Goal: Task Accomplishment & Management: Manage account settings

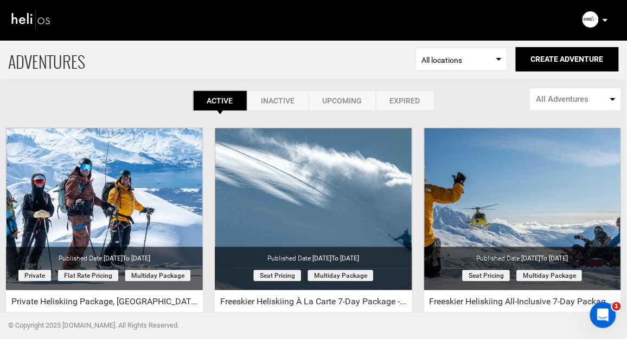
click at [25, 19] on img at bounding box center [31, 20] width 41 height 24
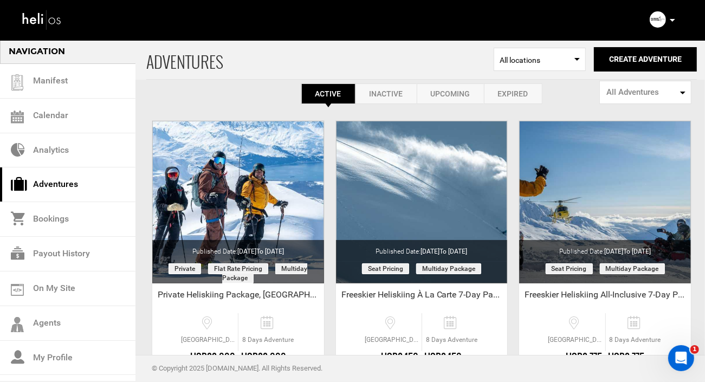
scroll to position [12, 0]
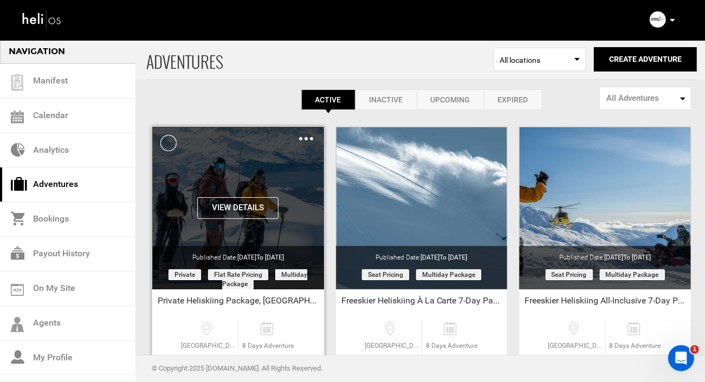
click at [305, 137] on img at bounding box center [306, 138] width 14 height 3
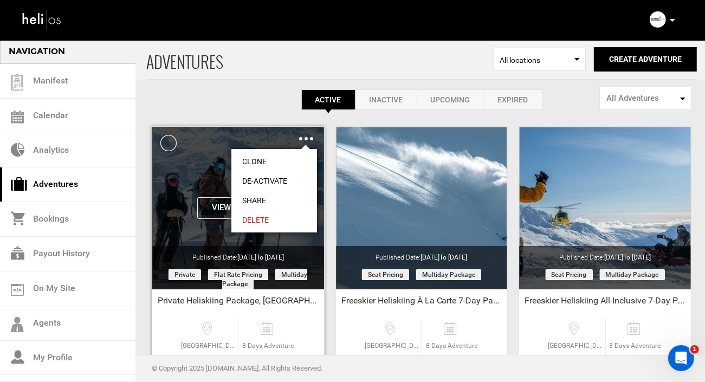
click at [253, 161] on link "Clone" at bounding box center [274, 162] width 86 height 20
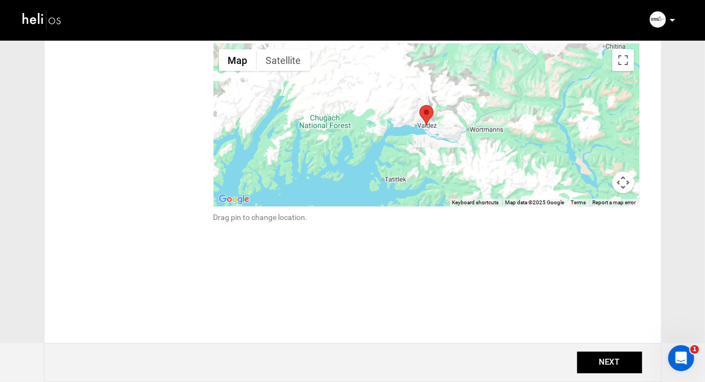
scroll to position [215, 0]
click at [600, 339] on button "NEXT" at bounding box center [609, 363] width 65 height 22
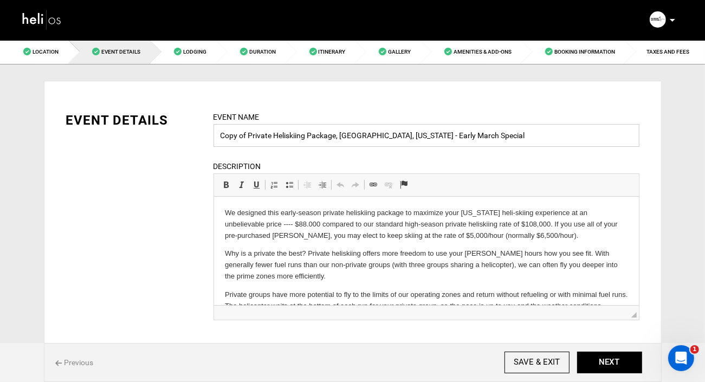
drag, startPoint x: 250, startPoint y: 136, endPoint x: 195, endPoint y: 135, distance: 54.8
click at [195, 135] on div "EVENT DETAILS Event Name Copy of Private Heliskiing Package, [GEOGRAPHIC_DATA],…" at bounding box center [353, 222] width 590 height 223
click at [443, 136] on input "Private Heliskiing Package, [GEOGRAPHIC_DATA], [US_STATE] - Early March Special" at bounding box center [427, 135] width 426 height 23
click at [410, 137] on input "Private Heliskiing Package, [GEOGRAPHIC_DATA], [US_STATE] - Early March Special" at bounding box center [427, 135] width 426 height 23
click at [388, 135] on input "Private Heliskiing Package, [GEOGRAPHIC_DATA], [US_STATE] - March Special" at bounding box center [427, 135] width 426 height 23
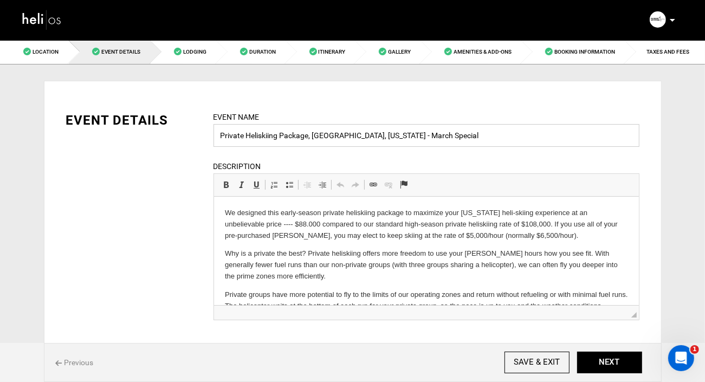
click at [369, 135] on input "Private Heliskiing Package, [GEOGRAPHIC_DATA], [US_STATE] - March Special" at bounding box center [427, 135] width 426 height 23
click at [412, 137] on input "Private Heliskiing Package, [GEOGRAPHIC_DATA], [US_STATE] - Select March Special" at bounding box center [427, 135] width 426 height 23
click at [474, 138] on input "Private Heliskiing Package, [GEOGRAPHIC_DATA], [US_STATE] - Select March & Apri…" at bounding box center [427, 135] width 426 height 23
type input "Private Heliskiing Package, [GEOGRAPHIC_DATA], [US_STATE] - Select March & Apri…"
click at [324, 214] on p "We designed this early-season private heliskiing package to maximize your [US_S…" at bounding box center [425, 224] width 403 height 34
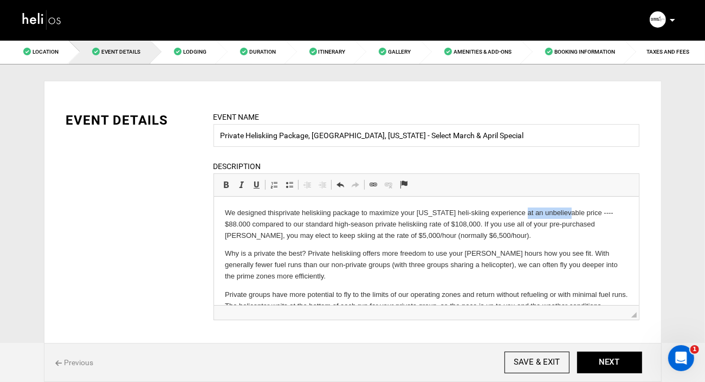
drag, startPoint x: 567, startPoint y: 215, endPoint x: 522, endPoint y: 214, distance: 45.0
click at [522, 214] on p "We designed this private heliskiing package to maximize your [US_STATE] heli-sk…" at bounding box center [425, 224] width 403 height 34
click at [582, 211] on p "We designed this private heliskiing package to maximize your [US_STATE] heli-sk…" at bounding box center [425, 224] width 403 height 34
click at [405, 236] on p "We designed this private heliskiing package to maximize your [US_STATE] heli-sk…" at bounding box center [425, 224] width 403 height 34
click at [462, 237] on p "We designed this private heliskiing package to maximize your [US_STATE] heli-sk…" at bounding box center [425, 224] width 403 height 34
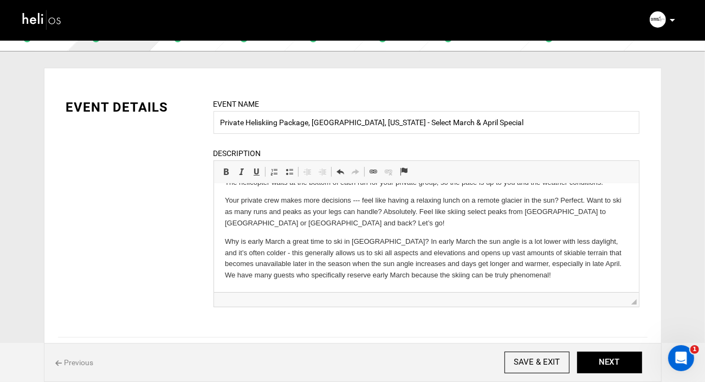
scroll to position [20, 0]
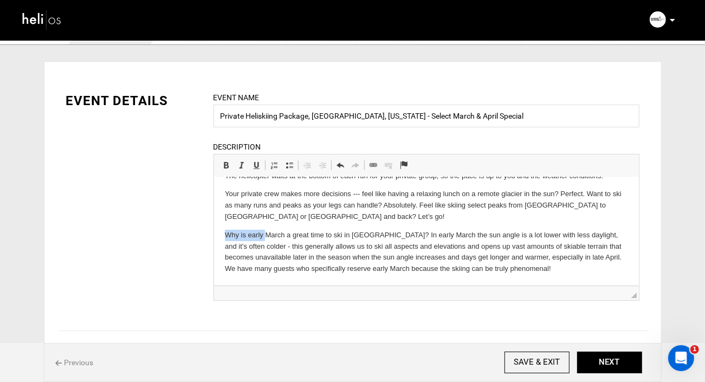
drag, startPoint x: 266, startPoint y: 235, endPoint x: 221, endPoint y: 233, distance: 44.5
click at [221, 233] on html "We designed this private heliskiing package to maximize your [US_STATE] heli-sk…" at bounding box center [426, 175] width 425 height 219
click at [260, 235] on p "Mid March a great time to ski in [GEOGRAPHIC_DATA]? In early March the sun angl…" at bounding box center [425, 251] width 403 height 45
click at [354, 233] on p "Mid March is a great time to ski in [GEOGRAPHIC_DATA]? In early March the sun a…" at bounding box center [425, 251] width 403 height 45
click at [313, 236] on p "Mid March is a great time to ski in [GEOGRAPHIC_DATA]. In early March the sun a…" at bounding box center [425, 251] width 403 height 45
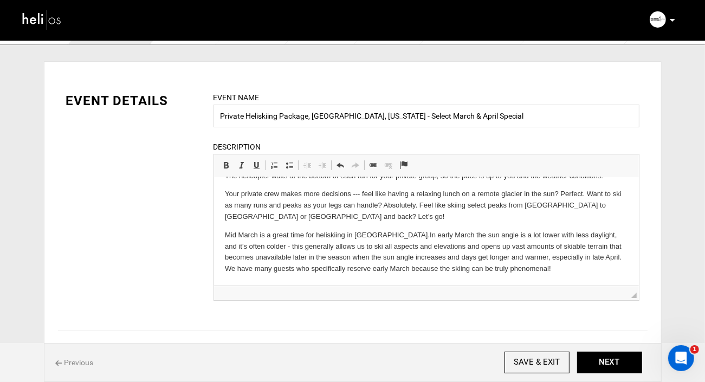
click at [375, 236] on p "Mid March is a great time for heli skiing in [GEOGRAPHIC_DATA]. In early March …" at bounding box center [425, 251] width 403 height 45
click at [428, 234] on p "Mid March is a great time for heli skiing in [GEOGRAPHIC_DATA]. In early March …" at bounding box center [425, 251] width 403 height 45
click at [468, 236] on p "Mid March is a great time for heli skiing in [GEOGRAPHIC_DATA]. T he sun angle …" at bounding box center [425, 251] width 403 height 45
click at [517, 236] on p "Mid March is a great time for heli skiing in [GEOGRAPHIC_DATA]. T he sun angle …" at bounding box center [425, 251] width 403 height 45
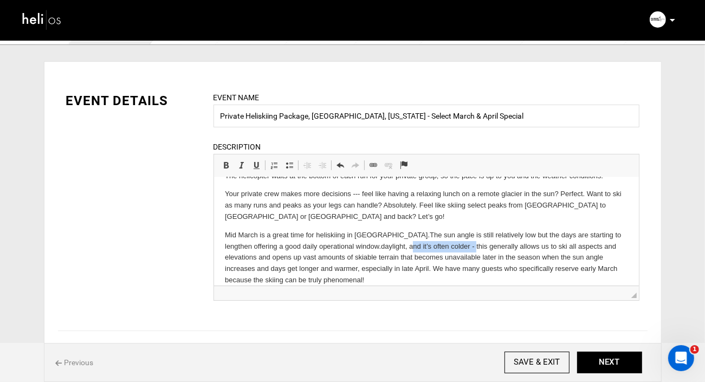
drag, startPoint x: 423, startPoint y: 246, endPoint x: 362, endPoint y: 244, distance: 61.8
click at [362, 244] on p "Mid March is a great time for heli skiing in [GEOGRAPHIC_DATA]. T he sun angle …" at bounding box center [425, 257] width 403 height 56
click at [331, 246] on p "Mid March is a great time for heli skiing in [GEOGRAPHIC_DATA]. T he sun angle …" at bounding box center [425, 257] width 403 height 56
click at [397, 246] on p "Mid March is a great time for heli skiing in [GEOGRAPHIC_DATA]. T he sun angle …" at bounding box center [425, 257] width 403 height 56
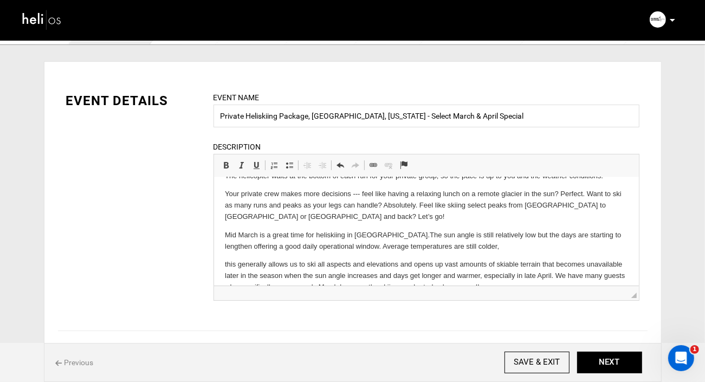
click at [331, 246] on p "Mid March is a great time for heli skiing in [GEOGRAPHIC_DATA]. T he sun angle …" at bounding box center [425, 240] width 403 height 23
click at [471, 248] on p "Mid March is a great time for heli skiing in [GEOGRAPHIC_DATA]. T he sun angle …" at bounding box center [425, 240] width 403 height 23
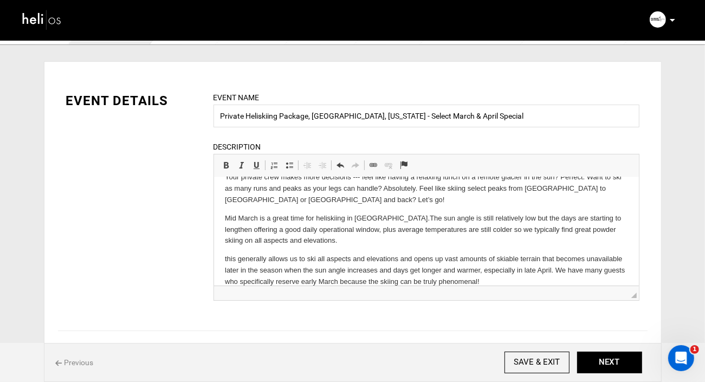
scroll to position [140, 0]
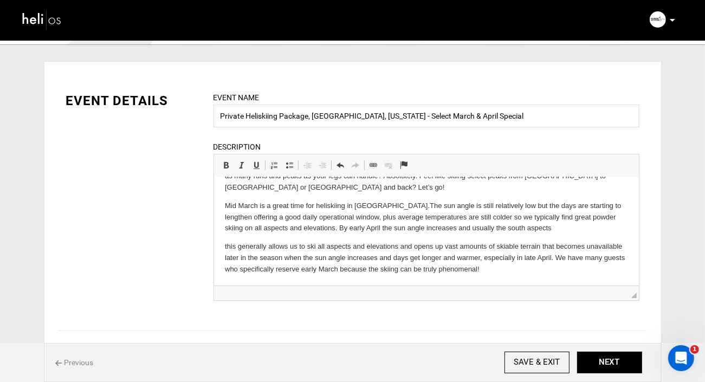
click at [427, 227] on p "Mid March is a great time for heli skiing in [GEOGRAPHIC_DATA]. T he sun angle …" at bounding box center [425, 217] width 403 height 34
click at [527, 225] on p "Mid March is a great time for heli skiing in [GEOGRAPHIC_DATA]. T he sun angle …" at bounding box center [425, 217] width 403 height 34
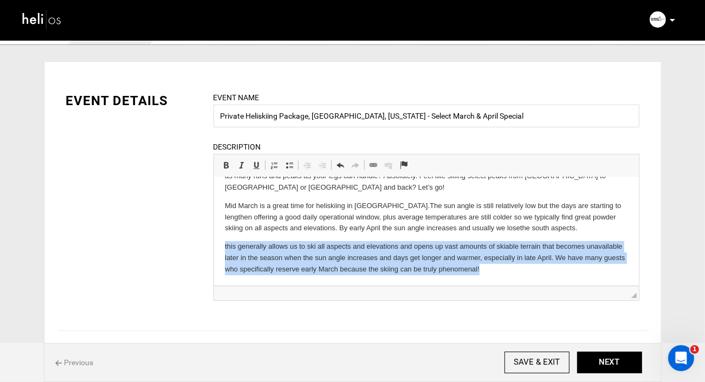
drag, startPoint x: 483, startPoint y: 267, endPoint x: 220, endPoint y: 238, distance: 264.5
click at [220, 238] on html "We designed this private heliskiing package to maximize your [US_STATE] heli-sk…" at bounding box center [426, 161] width 425 height 249
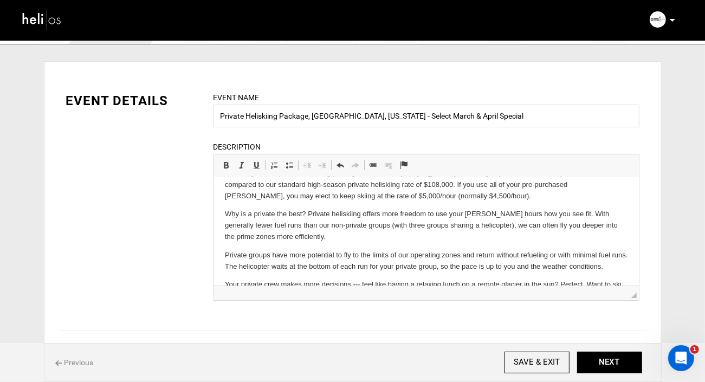
scroll to position [0, 0]
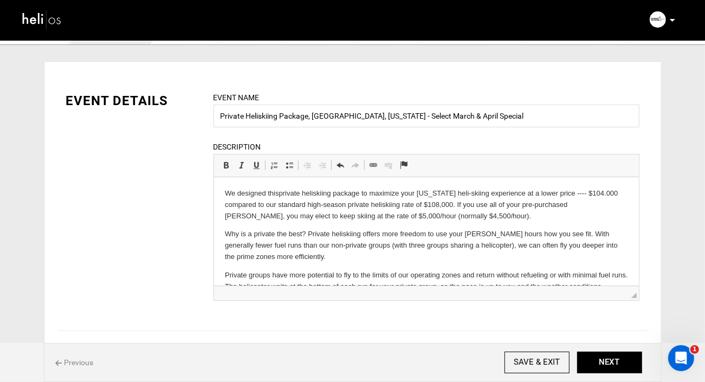
click at [472, 218] on p "We designed this private heliskiing package to maximize your [US_STATE] heli-sk…" at bounding box center [425, 205] width 403 height 34
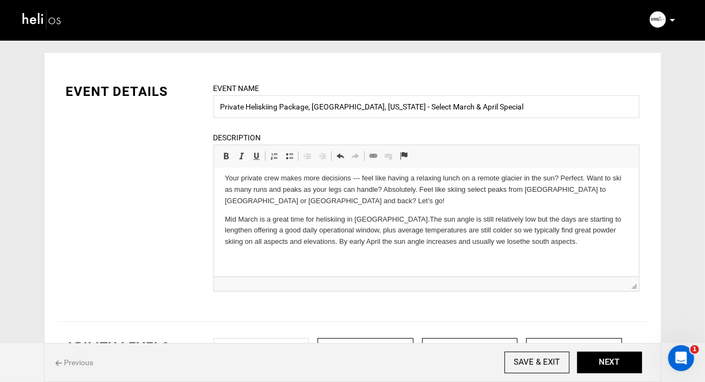
scroll to position [123, 0]
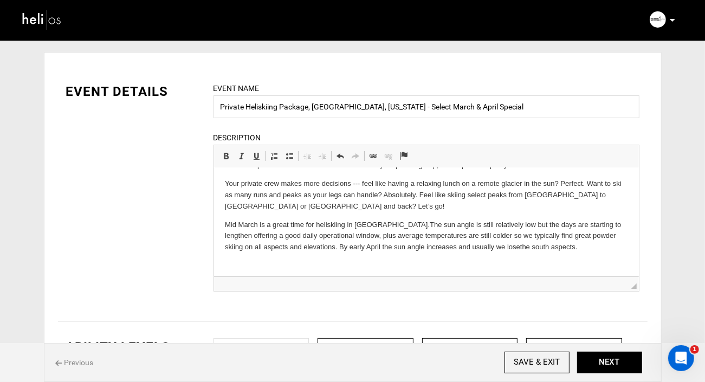
click at [257, 224] on p "Mid March is a great time for heli skiing in [GEOGRAPHIC_DATA]. T he sun angle …" at bounding box center [425, 236] width 403 height 34
click at [345, 223] on p "Mid March ([DATE] arrival) is a great time for heli skiing in [GEOGRAPHIC_DATA]…" at bounding box center [425, 236] width 403 height 34
click at [360, 243] on p "Mid March ([DATE] arrival) is a splendid time for heli skiing in [GEOGRAPHIC_DA…" at bounding box center [425, 241] width 403 height 45
click at [387, 241] on p "Mid March ([DATE] arrival) is a splendid time for heli skiing in [GEOGRAPHIC_DA…" at bounding box center [425, 241] width 403 height 45
click at [545, 236] on p "Mid March ([DATE] arrival) is a splendid time for heli skiing in [GEOGRAPHIC_DA…" at bounding box center [425, 241] width 403 height 45
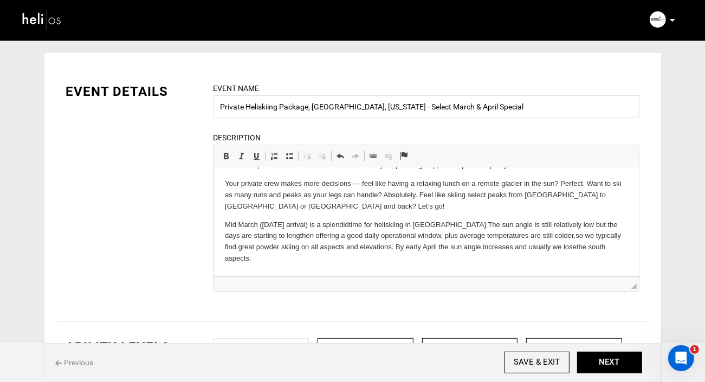
click at [389, 246] on p "Mid March ([DATE] arrival) is a splendid time for heli skiing in [GEOGRAPHIC_DA…" at bounding box center [425, 241] width 403 height 45
click at [374, 248] on p "Mid March ([DATE] arrival) is a splendid time for heli skiing in [GEOGRAPHIC_DA…" at bounding box center [425, 241] width 403 height 45
click at [460, 248] on p "Mid March ([DATE] arrival) is a splendid time for heli skiing in [GEOGRAPHIC_DA…" at bounding box center [425, 241] width 403 height 45
click at [538, 248] on p "Mid March ([DATE] arrival) is a splendid time for heli skiing in [GEOGRAPHIC_DA…" at bounding box center [425, 241] width 403 height 45
click at [274, 257] on p "Mid March ([DATE] arrival) is a splendid time for heli skiing in [GEOGRAPHIC_DA…" at bounding box center [425, 241] width 403 height 45
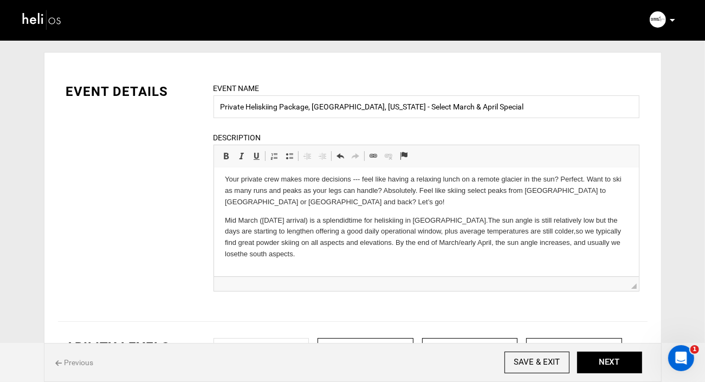
scroll to position [145, 0]
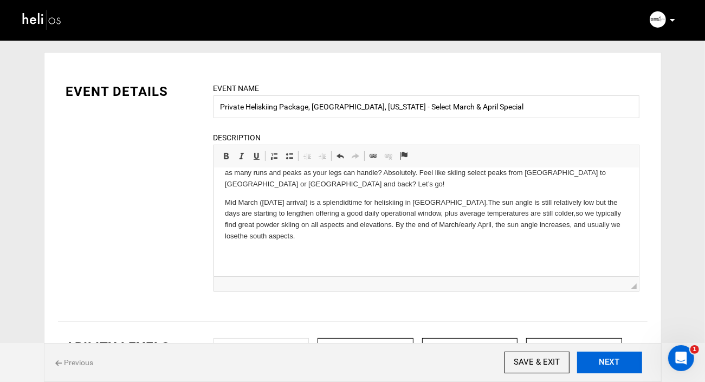
click at [596, 339] on button "NEXT" at bounding box center [609, 363] width 65 height 22
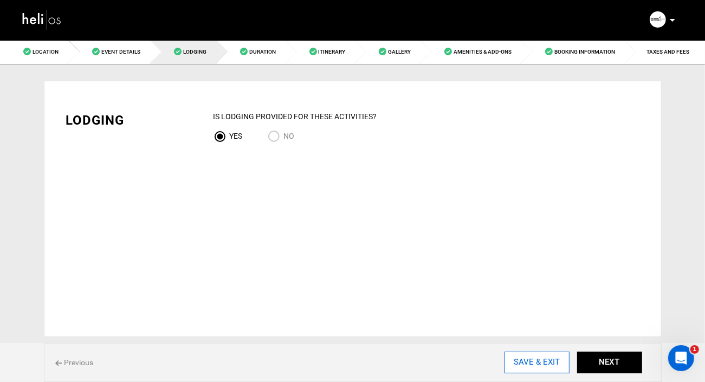
click at [540, 339] on input "SAVE & EXIT" at bounding box center [537, 363] width 65 height 22
type input "[DATE]"
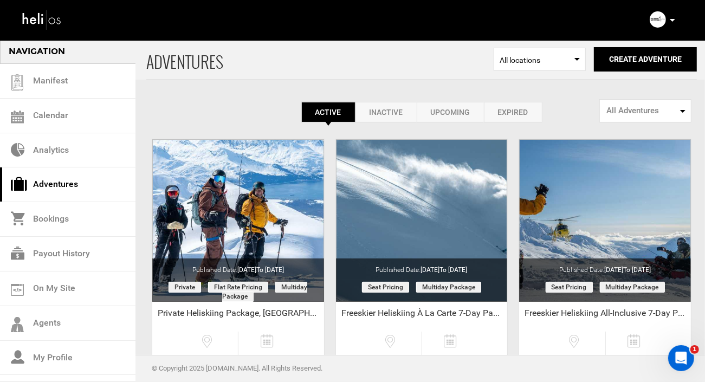
click at [391, 111] on link "Inactive" at bounding box center [386, 112] width 61 height 21
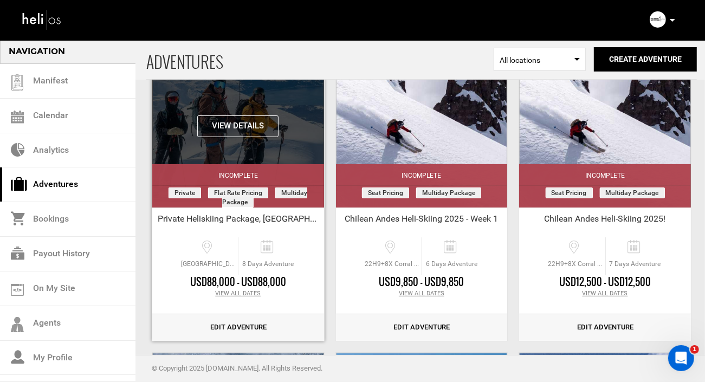
scroll to position [96, 0]
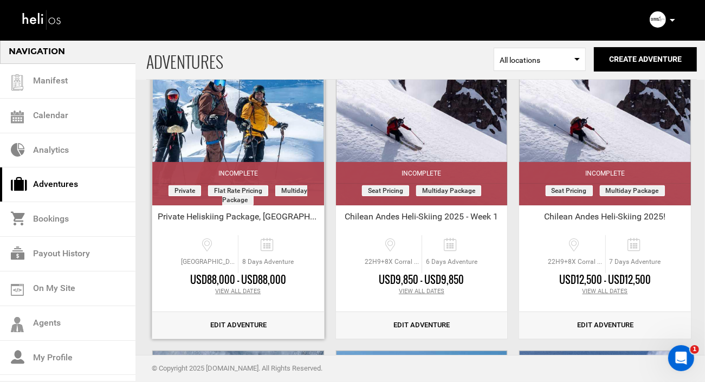
click at [237, 325] on link "Edit Adventure" at bounding box center [238, 325] width 172 height 27
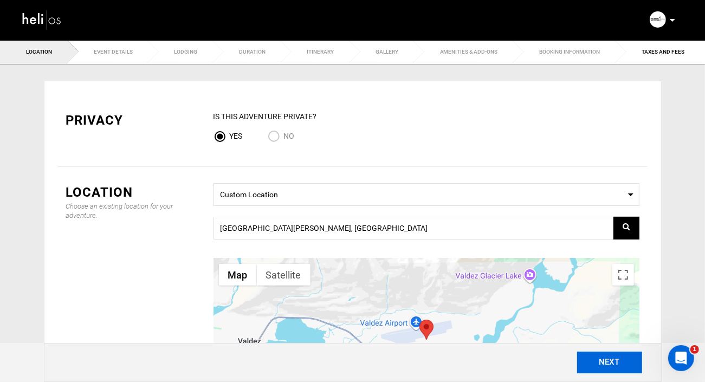
click at [624, 339] on button "NEXT" at bounding box center [609, 363] width 65 height 22
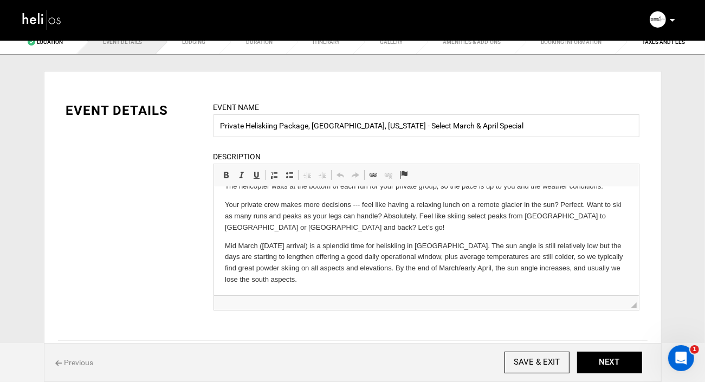
scroll to position [148, 0]
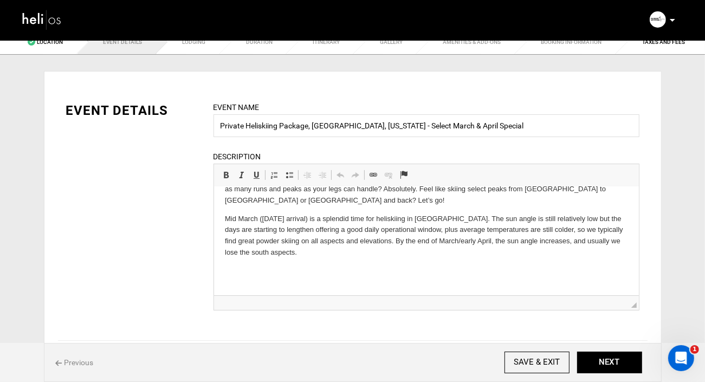
click at [266, 278] on body "We designed this private heliskiing package to maximize your [US_STATE] heli-sk…" at bounding box center [425, 171] width 403 height 245
click at [261, 267] on p at bounding box center [425, 270] width 403 height 11
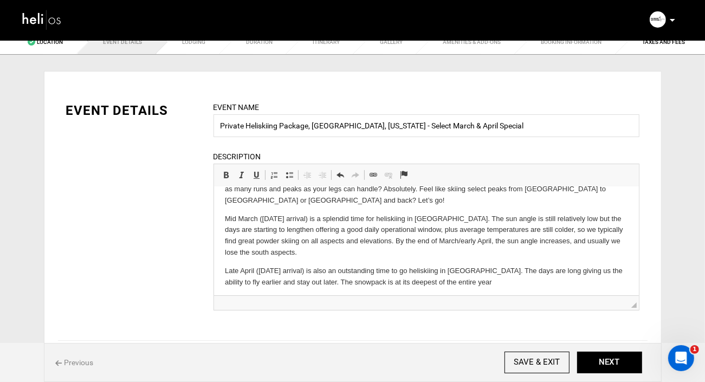
click at [403, 284] on p "Late April ([DATE] arrival) is also an outstanding time to go heliskiing in [GE…" at bounding box center [425, 276] width 403 height 23
click at [492, 282] on p "Late April ([DATE] arrival) is also an outstanding time to go heliskiing in [GE…" at bounding box center [425, 276] width 403 height 23
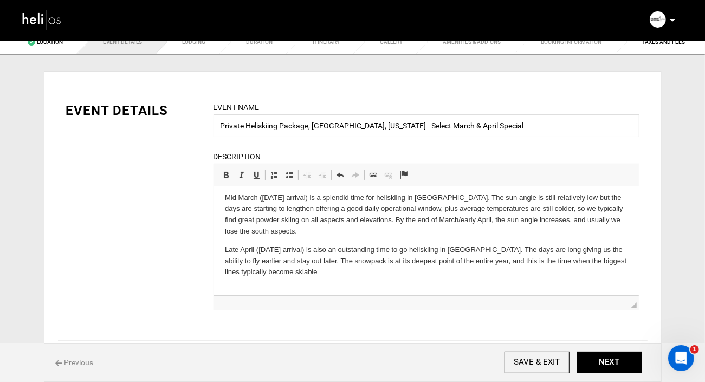
scroll to position [171, 0]
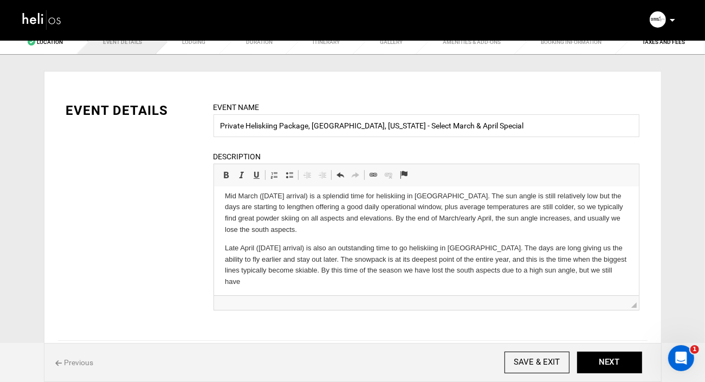
click at [456, 270] on p "Late April ([DATE] arrival) is also an outstanding time to go heliskiing in [GE…" at bounding box center [425, 264] width 403 height 45
click at [287, 282] on p "Late April ([DATE] arrival) is also an outstanding time to go heliskiing in [GE…" at bounding box center [425, 264] width 403 height 45
drag, startPoint x: 479, startPoint y: 280, endPoint x: 420, endPoint y: 281, distance: 58.5
click at [420, 281] on p "Late April ([DATE] arrival) is also an outstanding time to go heliskiing in [GE…" at bounding box center [425, 264] width 403 height 45
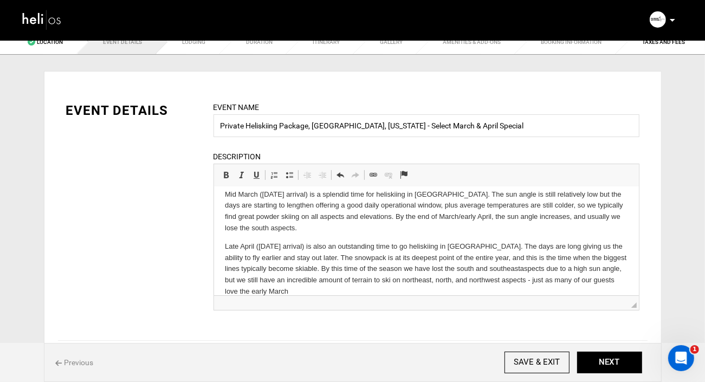
click at [236, 292] on p "Late April ([DATE] arrival) is also an outstanding time to go heliskiing in [GE…" at bounding box center [425, 269] width 403 height 56
click at [276, 289] on p "Late April ([DATE] arrival) is also an outstanding time to go heliskiing in [GE…" at bounding box center [425, 269] width 403 height 56
drag, startPoint x: 491, startPoint y: 288, endPoint x: 517, endPoint y: 282, distance: 26.8
click at [517, 282] on p "Late April ([DATE] arrival) is also an outstanding time to go heliskiing in [GE…" at bounding box center [425, 269] width 403 height 56
click at [307, 280] on p "Late April ([DATE] arrival) is also an outstanding time to go heliskiing in [GE…" at bounding box center [425, 263] width 403 height 45
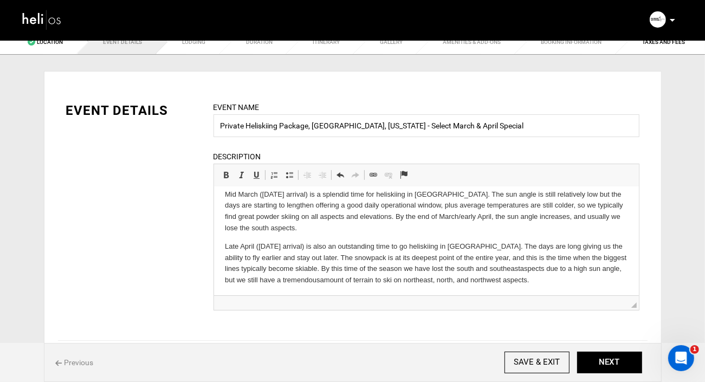
click at [522, 282] on p "Late April ([DATE] arrival) is also an outstanding time to go heliskiing in [GE…" at bounding box center [425, 263] width 403 height 45
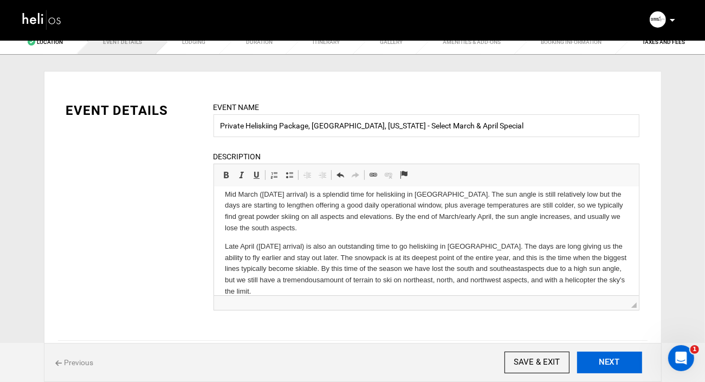
click at [604, 339] on button "NEXT" at bounding box center [609, 363] width 65 height 22
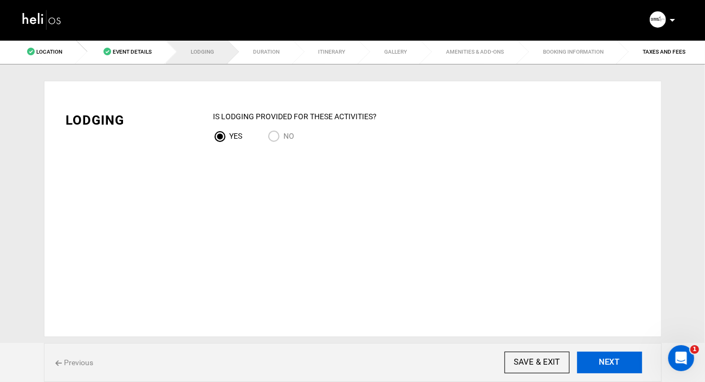
click at [604, 339] on button "NEXT" at bounding box center [609, 363] width 65 height 22
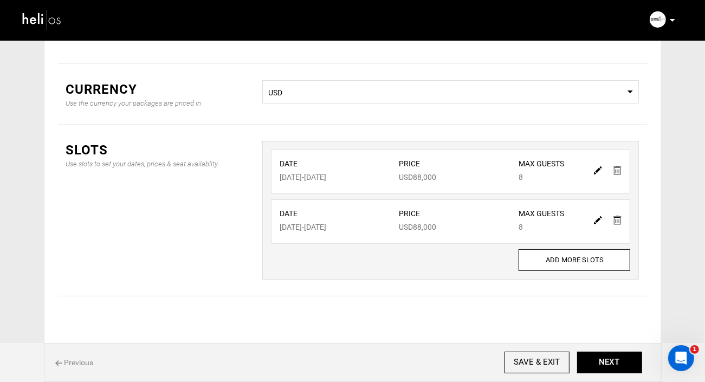
scroll to position [130, 0]
click at [597, 168] on img at bounding box center [598, 169] width 8 height 8
type input "[DATE]"
type input "88000"
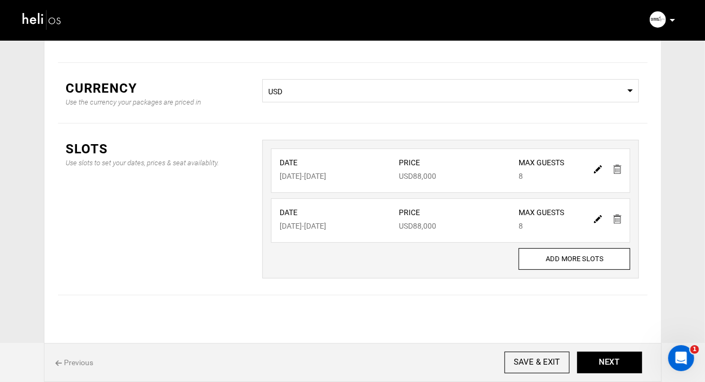
type input "8"
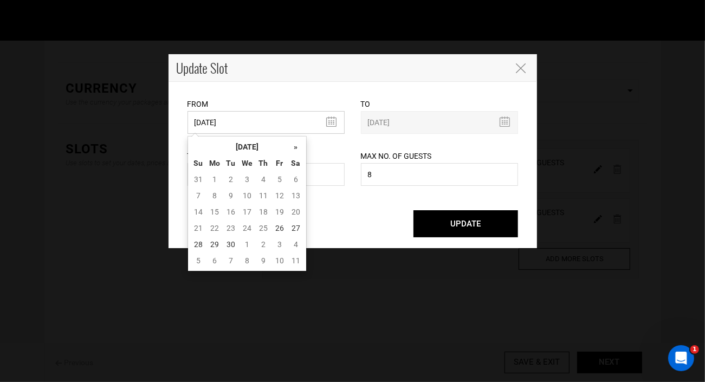
click at [329, 123] on input "[DATE]" at bounding box center [266, 122] width 157 height 23
click at [295, 146] on th "»" at bounding box center [296, 147] width 16 height 16
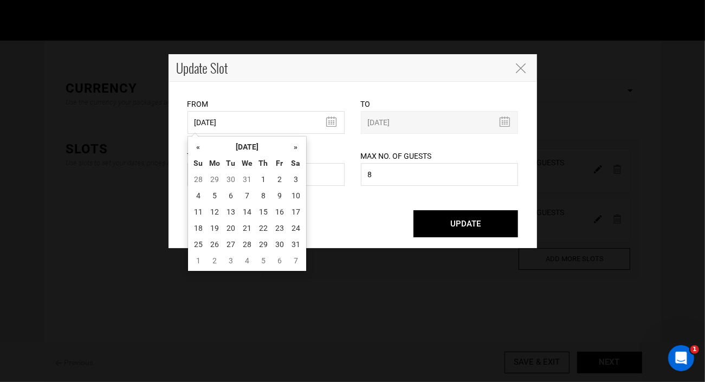
click at [295, 146] on th "»" at bounding box center [296, 147] width 16 height 16
click at [294, 226] on td "21" at bounding box center [296, 228] width 16 height 16
type input "[DATE]"
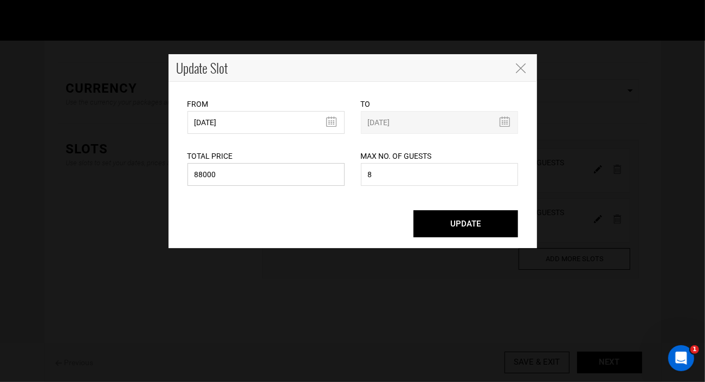
drag, startPoint x: 248, startPoint y: 176, endPoint x: 157, endPoint y: 176, distance: 91.1
click at [157, 176] on div "Update Slot From [DATE] Please select start date. Start date already exists, pl…" at bounding box center [352, 191] width 705 height 382
type input "104000"
click at [455, 224] on button "UPDATE" at bounding box center [466, 223] width 105 height 27
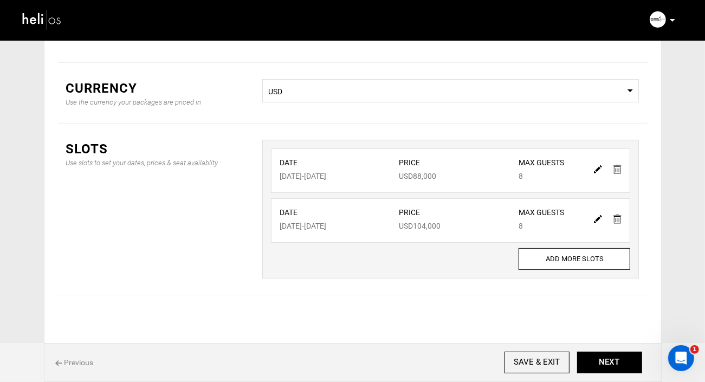
click at [598, 219] on img at bounding box center [598, 219] width 8 height 8
type input "[DATE]"
type input "104000"
type input "8"
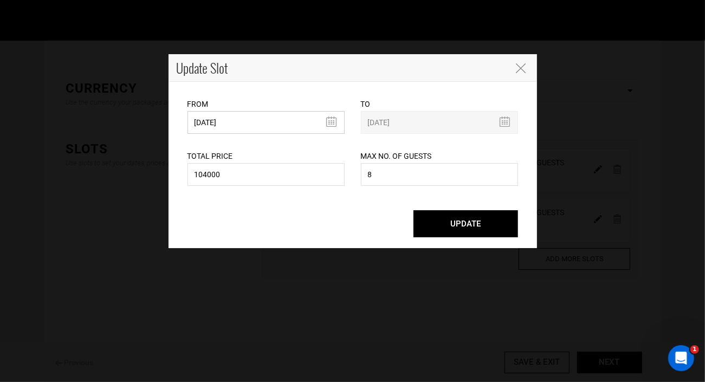
click at [330, 122] on input "[DATE]" at bounding box center [266, 122] width 157 height 23
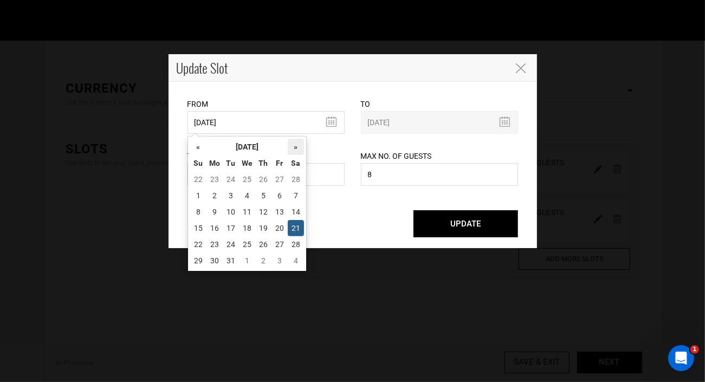
click at [297, 146] on th "»" at bounding box center [296, 147] width 16 height 16
click at [199, 145] on th "«" at bounding box center [198, 147] width 16 height 16
click at [298, 211] on td "18" at bounding box center [296, 212] width 16 height 16
type input "[DATE]"
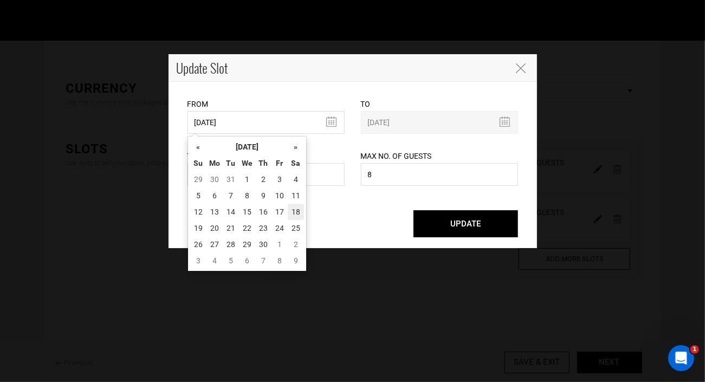
type input "[DATE]"
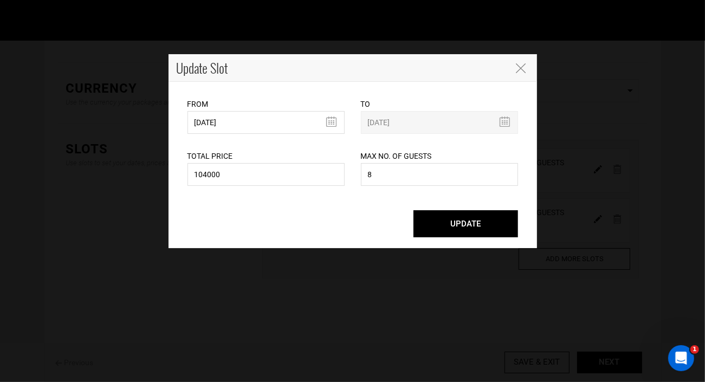
click at [458, 224] on button "UPDATE" at bounding box center [466, 223] width 105 height 27
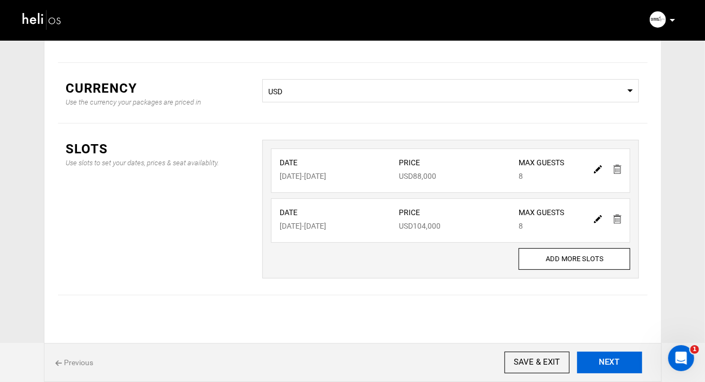
click at [609, 339] on button "NEXT" at bounding box center [609, 363] width 65 height 22
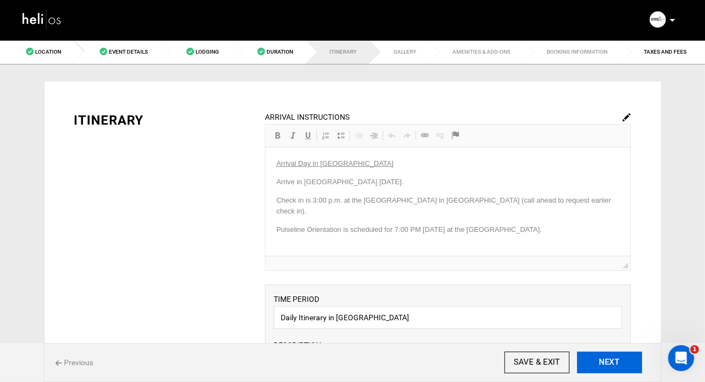
click at [612, 339] on button "NEXT" at bounding box center [609, 363] width 65 height 22
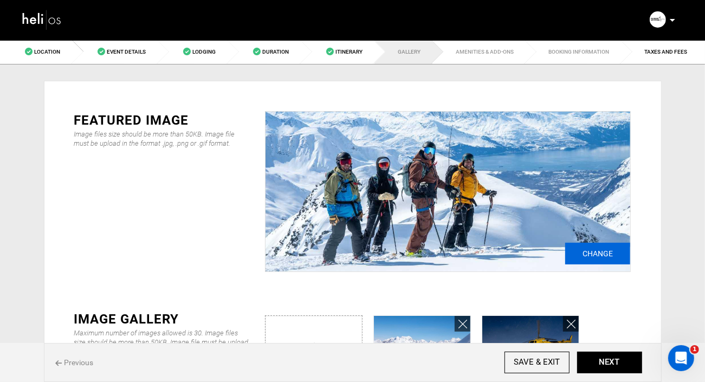
click at [599, 255] on input "Change" at bounding box center [597, 254] width 65 height 22
type input "C:\fakepath\20250415 ©KeokiFlagg 04674.JPG"
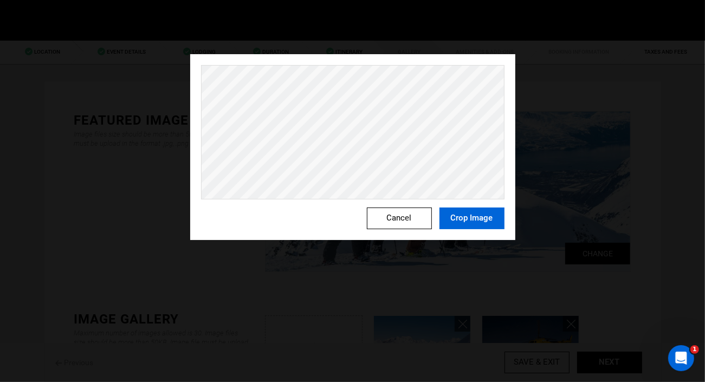
click at [475, 222] on button "Crop Image" at bounding box center [472, 219] width 65 height 22
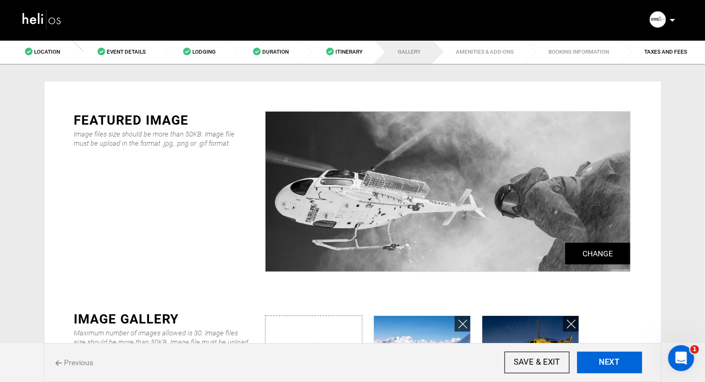
click at [607, 339] on button "NEXT" at bounding box center [609, 363] width 65 height 22
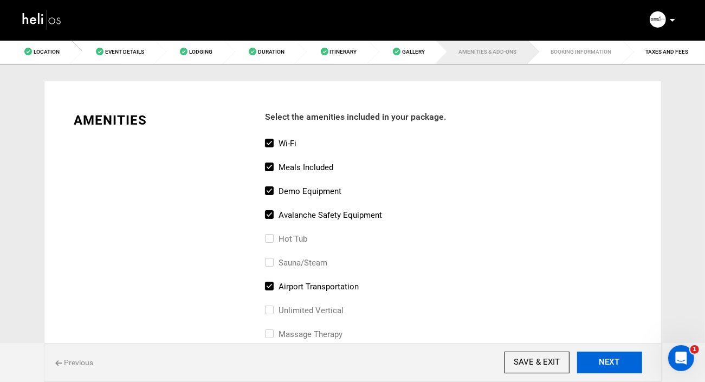
click at [607, 339] on button "NEXT" at bounding box center [609, 363] width 65 height 22
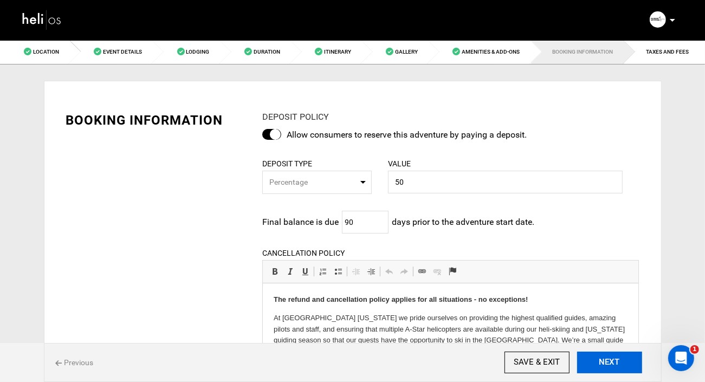
click at [607, 339] on button "NEXT" at bounding box center [609, 363] width 65 height 22
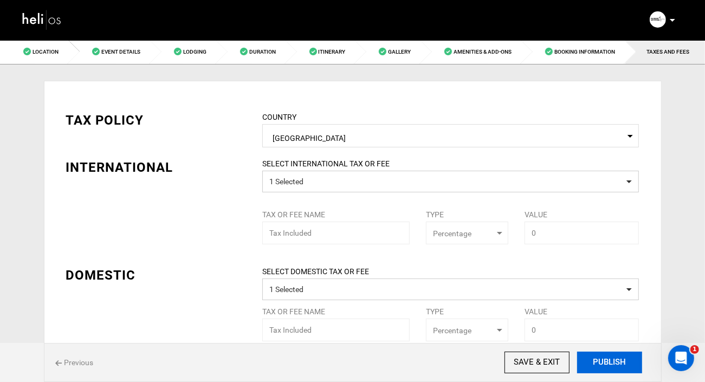
click at [607, 339] on button "PUBLISH" at bounding box center [609, 363] width 65 height 22
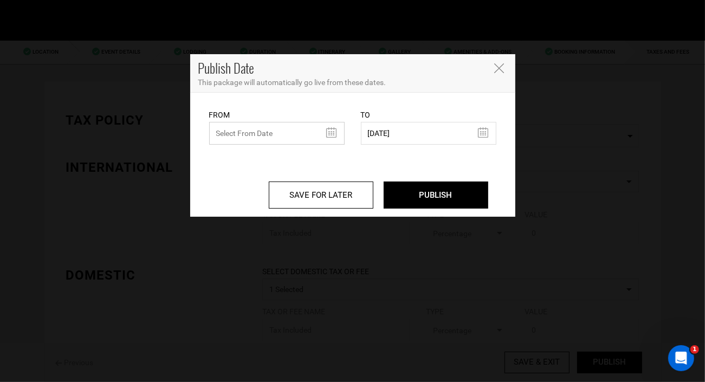
click at [331, 132] on input "text" at bounding box center [277, 133] width 136 height 23
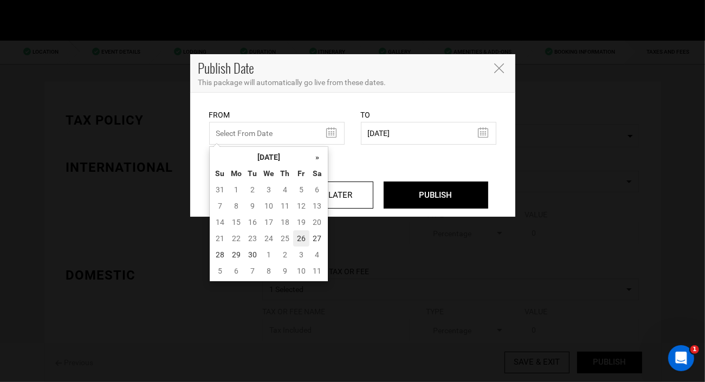
click at [301, 239] on td "26" at bounding box center [301, 238] width 16 height 16
type input "[DATE]"
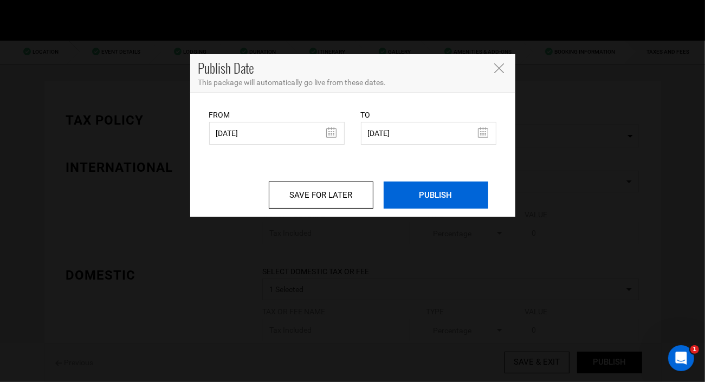
click at [442, 196] on input "PUBLISH" at bounding box center [436, 195] width 105 height 27
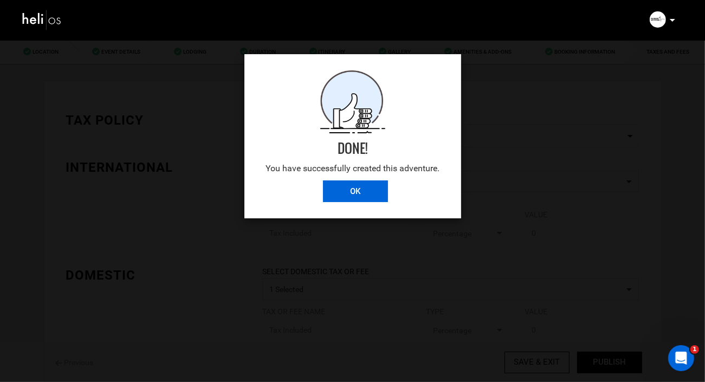
click at [358, 191] on input "OK" at bounding box center [355, 192] width 65 height 22
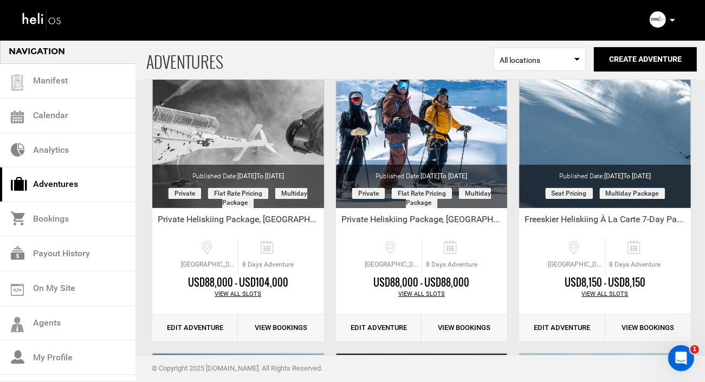
scroll to position [94, 0]
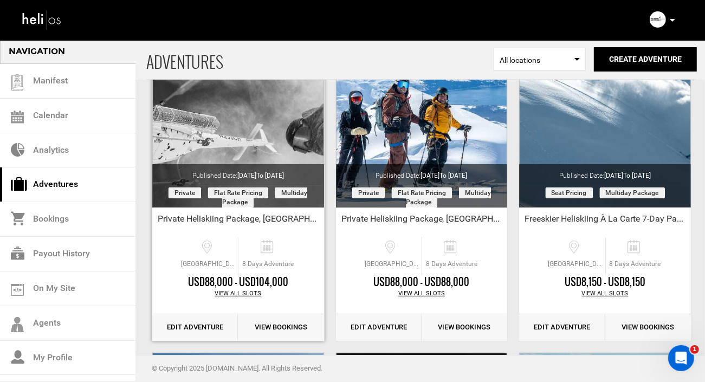
click at [182, 326] on link "Edit Adventure" at bounding box center [195, 327] width 86 height 27
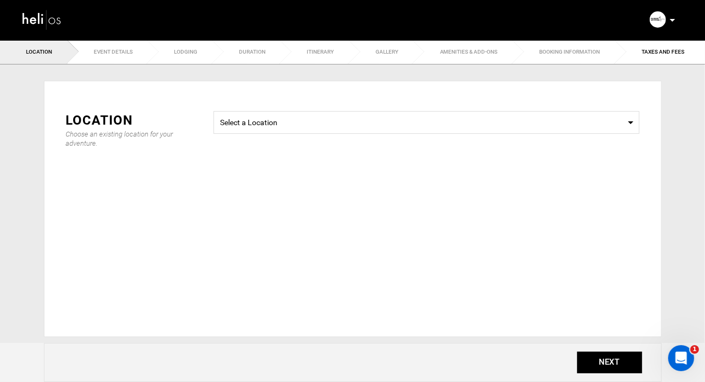
type input "Private Heliskiing Package, [GEOGRAPHIC_DATA], [US_STATE] - Select March & Apri…"
checkbox input "true"
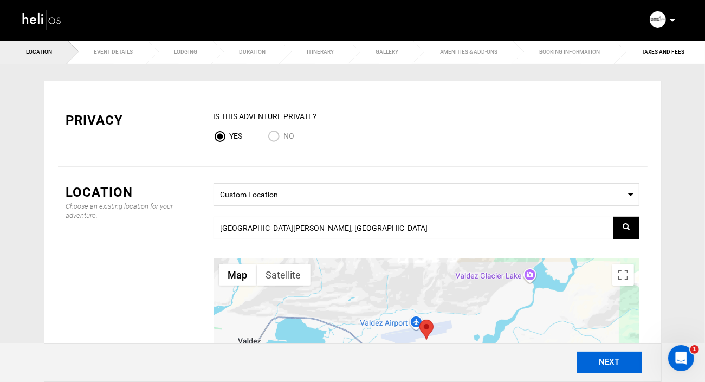
click at [625, 339] on button "NEXT" at bounding box center [609, 363] width 65 height 22
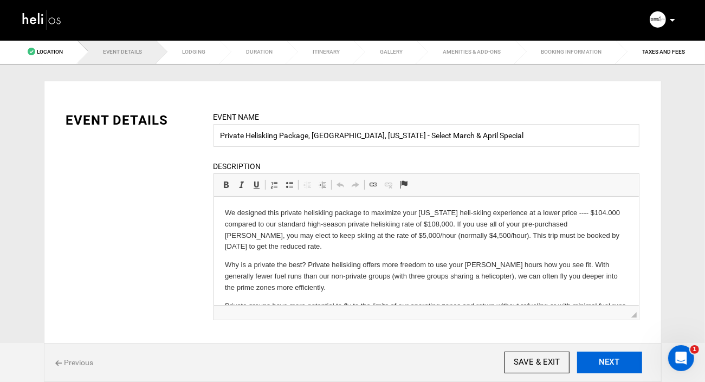
click at [625, 339] on button "NEXT" at bounding box center [609, 363] width 65 height 22
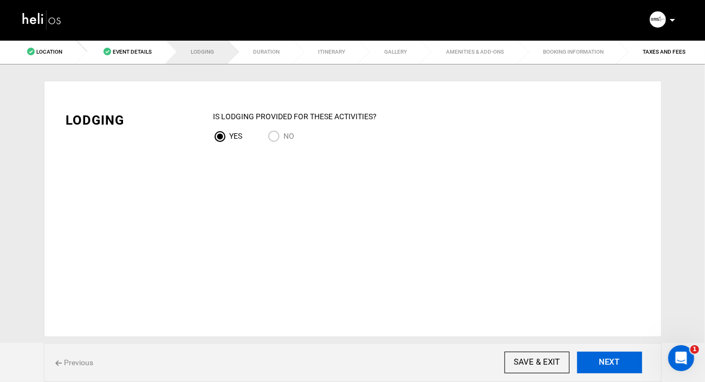
click at [625, 339] on button "NEXT" at bounding box center [609, 363] width 65 height 22
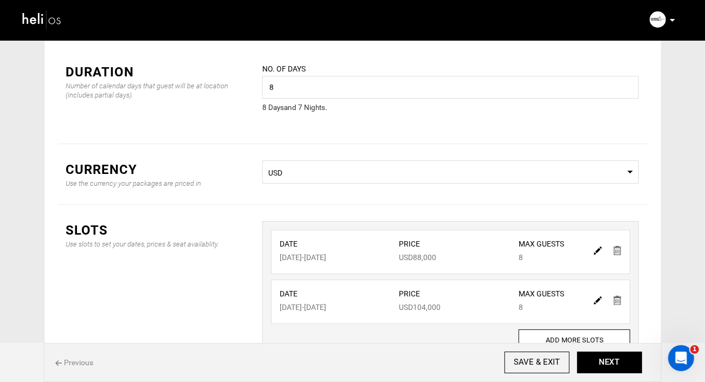
scroll to position [50, 0]
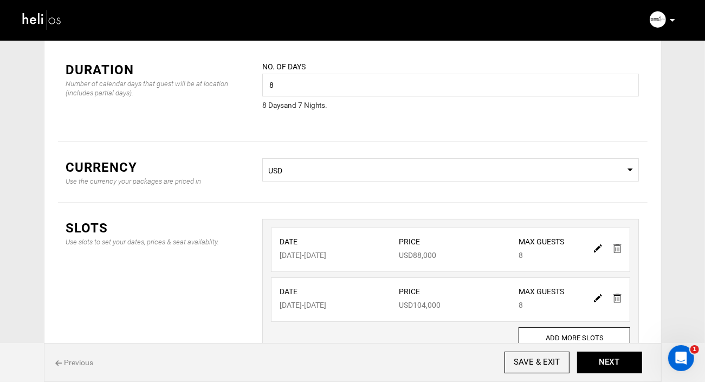
click at [596, 247] on img at bounding box center [598, 248] width 8 height 8
type input "[DATE]"
type input "88000"
type input "8"
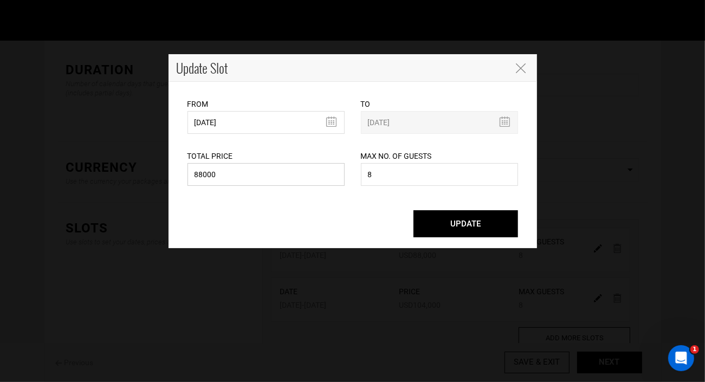
drag, startPoint x: 222, startPoint y: 179, endPoint x: 176, endPoint y: 178, distance: 46.1
click at [176, 178] on div "From [DATE] Please select start date. Start date already exists, please select …" at bounding box center [353, 165] width 369 height 166
type input "104000"
click at [434, 220] on button "UPDATE" at bounding box center [466, 223] width 105 height 27
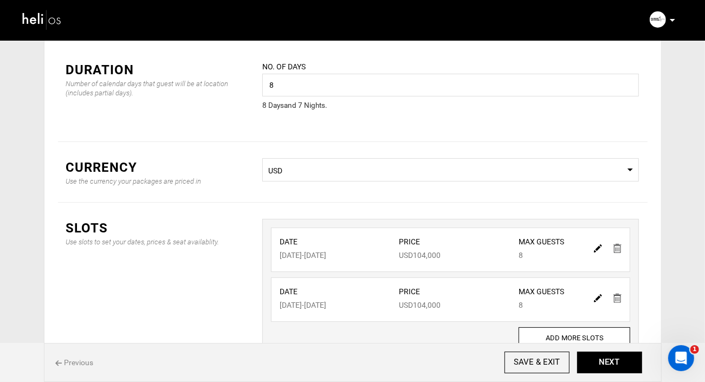
click at [76, 339] on span "Previous" at bounding box center [74, 362] width 38 height 11
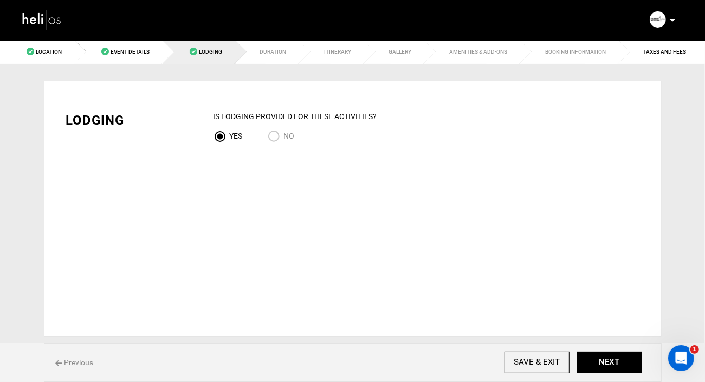
click at [76, 339] on span "Previous" at bounding box center [74, 362] width 38 height 11
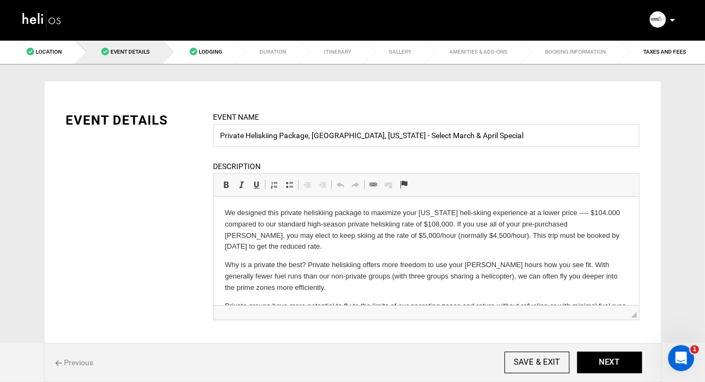
click at [404, 235] on p "We designed this private heliskiing package to maximize your [US_STATE] heli-sk…" at bounding box center [425, 229] width 403 height 45
click at [329, 240] on p "We designed this private heliskiing package to maximize your [US_STATE] heli-sk…" at bounding box center [425, 229] width 403 height 45
click at [346, 234] on p "We designed this private heliskiing package to maximize your [US_STATE] heli-sk…" at bounding box center [425, 229] width 403 height 45
click at [457, 223] on p "We designed this private heliskiing package to maximize your [US_STATE] heli-sk…" at bounding box center [425, 229] width 403 height 45
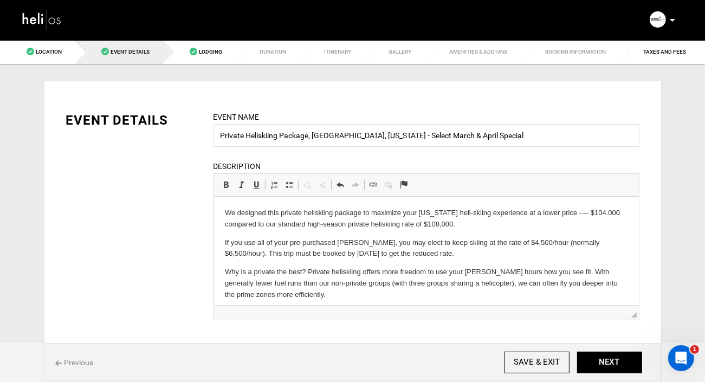
click at [483, 226] on p "We designed this private heliskiing package to maximize your [US_STATE] heli-sk…" at bounding box center [425, 218] width 403 height 23
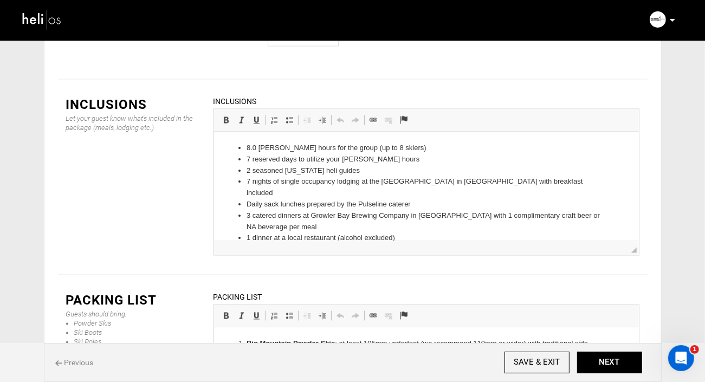
scroll to position [1341, 0]
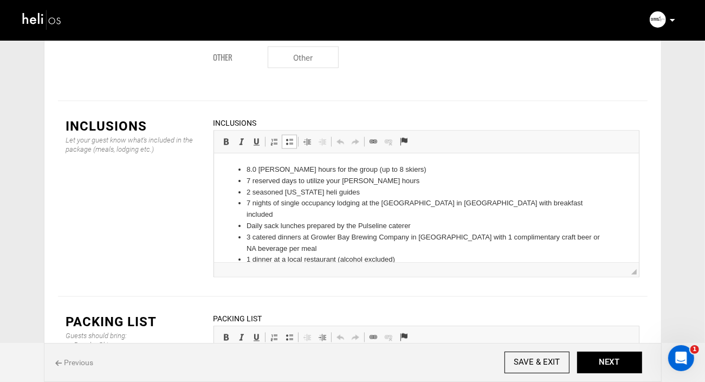
click at [255, 169] on li "8.0 [PERSON_NAME] hours for the group (up to 8 skiers)" at bounding box center [426, 169] width 360 height 11
click at [409, 171] on li "11.5 [PERSON_NAME] hours for the group (up to 8 skiers)" at bounding box center [426, 169] width 360 height 11
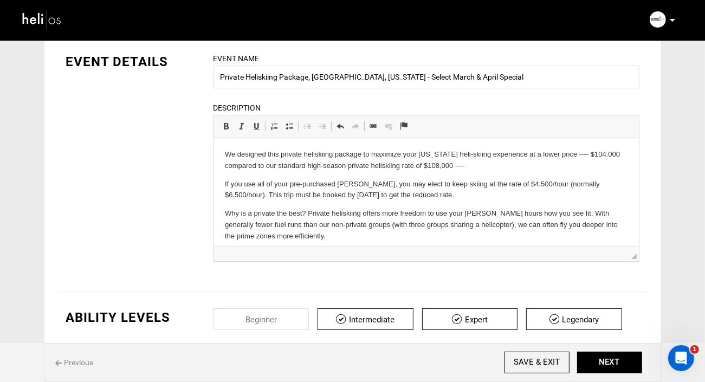
scroll to position [65, 0]
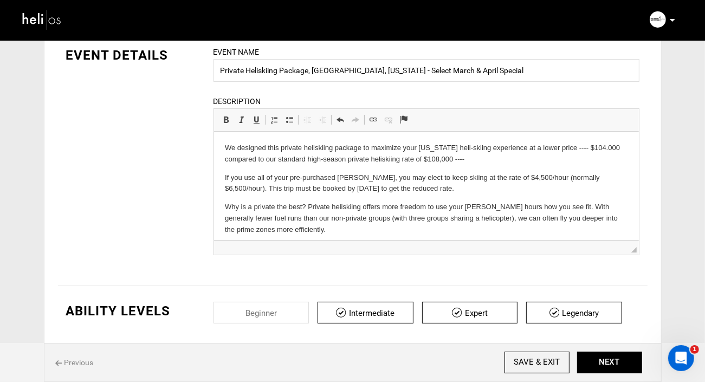
click at [510, 160] on p "We designed this private heliskiing package to maximize your [US_STATE] heli-sk…" at bounding box center [425, 153] width 403 height 23
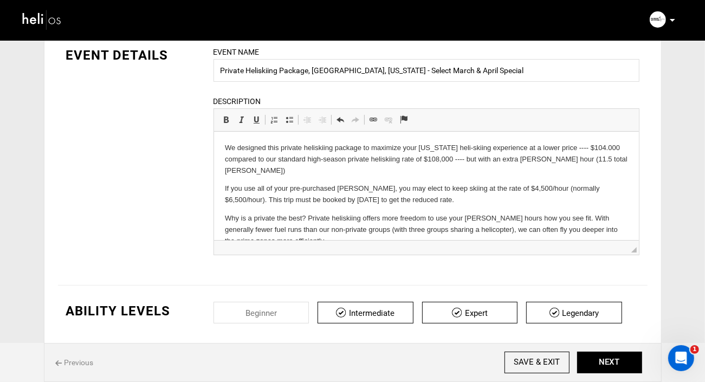
click at [555, 159] on p "We designed this private heliskiing package to maximize your [US_STATE] heli-sk…" at bounding box center [425, 159] width 403 height 34
click at [344, 171] on p "We designed this private heliskiing package to maximize your [US_STATE] heli-sk…" at bounding box center [425, 159] width 403 height 34
click at [244, 189] on p "If you use all of your pre-purchased [PERSON_NAME], you may elect to keep skiin…" at bounding box center [425, 194] width 403 height 23
click at [337, 189] on p "If you use all of your pre-purchased [PERSON_NAME], you may elect to keep skiin…" at bounding box center [425, 194] width 403 height 23
drag, startPoint x: 338, startPoint y: 189, endPoint x: 267, endPoint y: 188, distance: 70.5
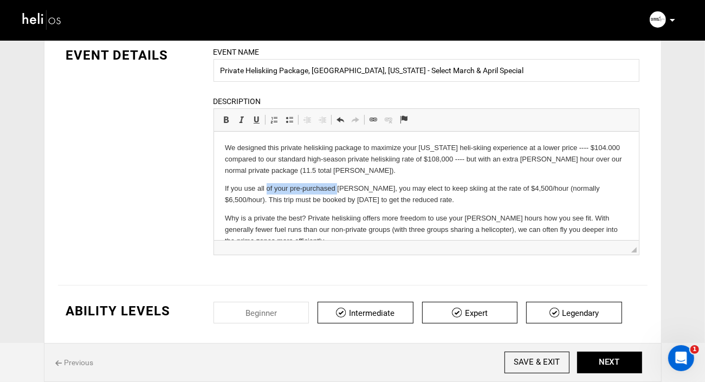
click at [267, 188] on p "If you use all of your pre-purchased [PERSON_NAME], you may elect to keep skiin…" at bounding box center [425, 194] width 403 height 23
click at [272, 212] on p "Why is a private the best? Private heliskiing offers more freedom to use your […" at bounding box center [425, 229] width 403 height 34
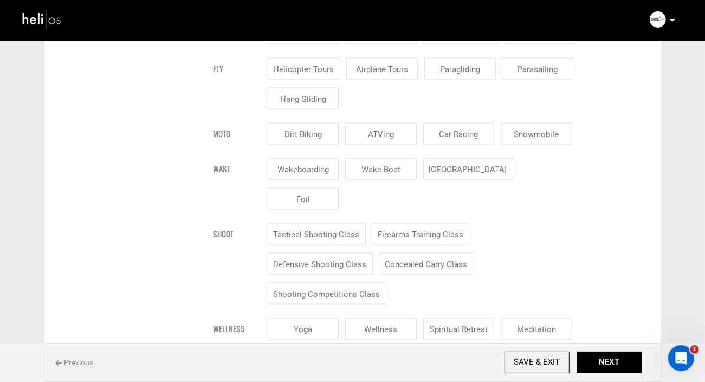
scroll to position [1003, 0]
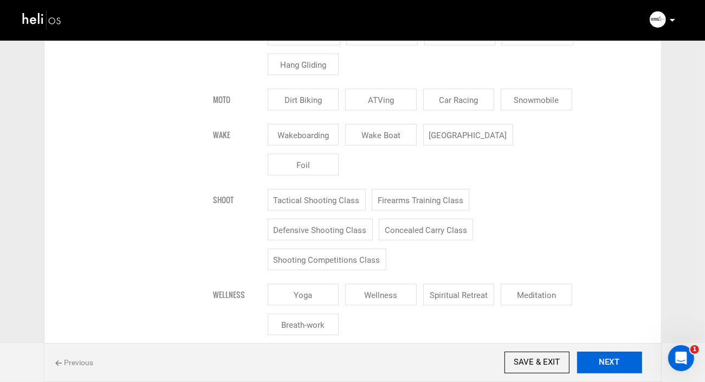
click at [613, 339] on button "NEXT" at bounding box center [609, 363] width 65 height 22
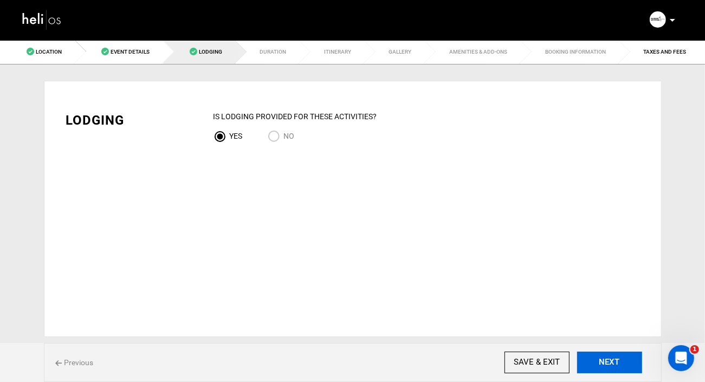
click at [613, 339] on button "NEXT" at bounding box center [609, 363] width 65 height 22
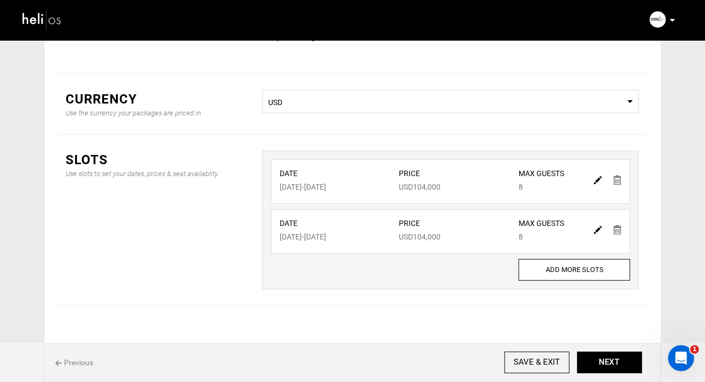
scroll to position [129, 0]
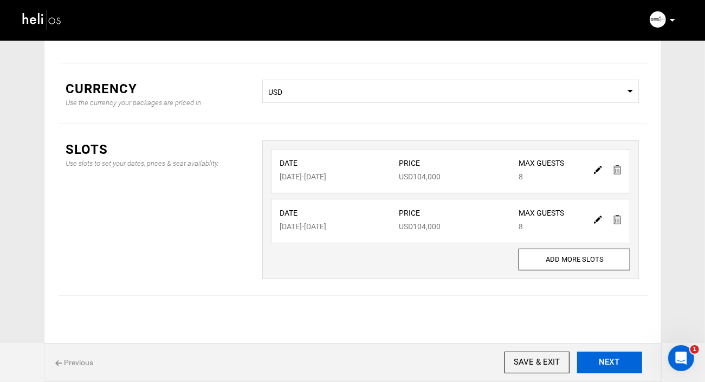
click at [612, 339] on button "NEXT" at bounding box center [609, 363] width 65 height 22
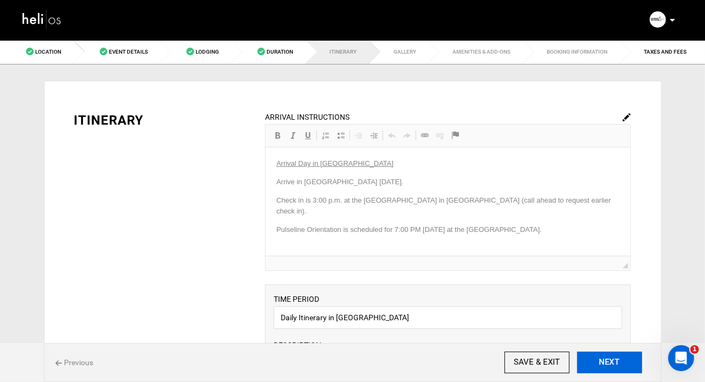
click at [612, 339] on button "NEXT" at bounding box center [609, 363] width 65 height 22
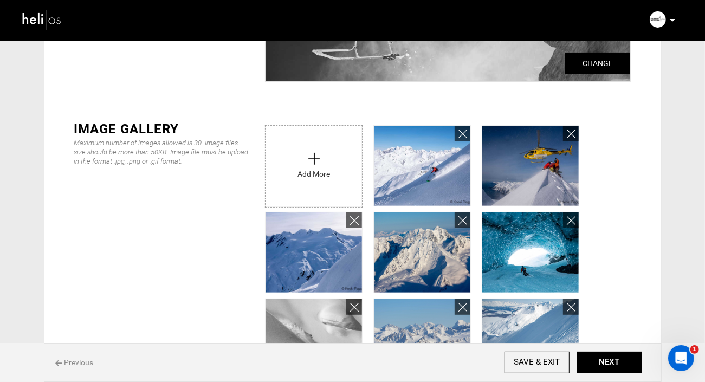
scroll to position [194, 0]
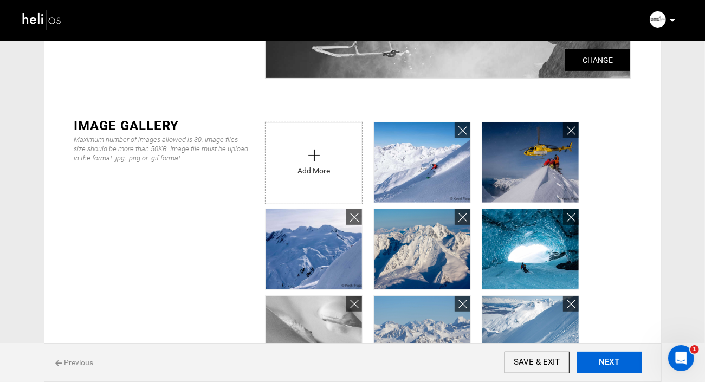
click at [602, 339] on button "NEXT" at bounding box center [609, 363] width 65 height 22
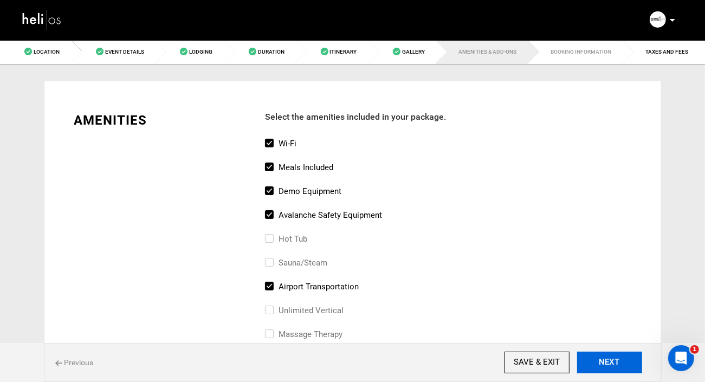
click at [602, 339] on button "NEXT" at bounding box center [609, 363] width 65 height 22
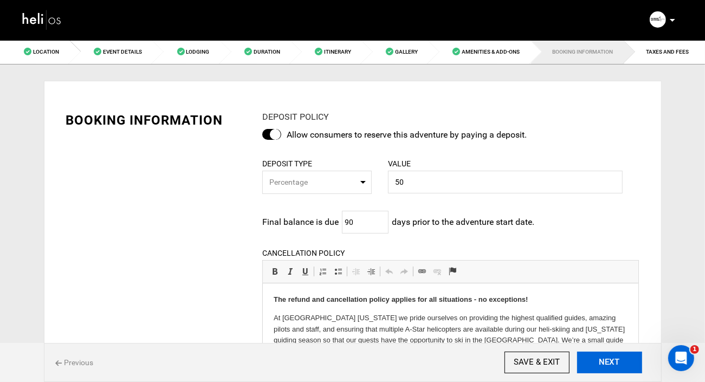
click at [602, 339] on button "NEXT" at bounding box center [609, 363] width 65 height 22
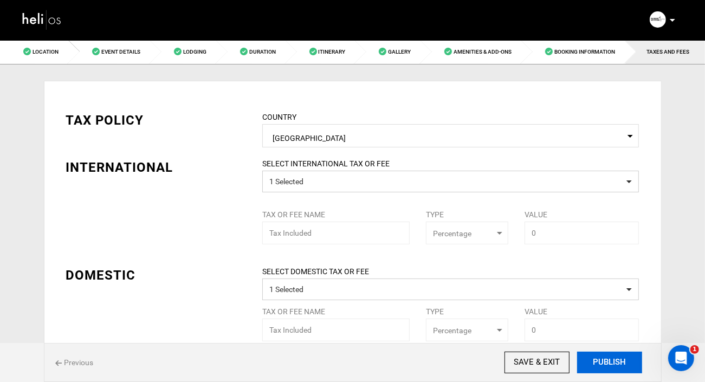
click at [602, 339] on button "PUBLISH" at bounding box center [609, 363] width 65 height 22
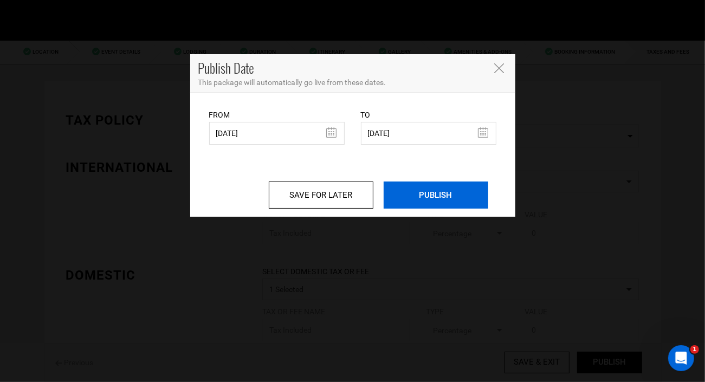
click at [442, 201] on input "PUBLISH" at bounding box center [436, 195] width 105 height 27
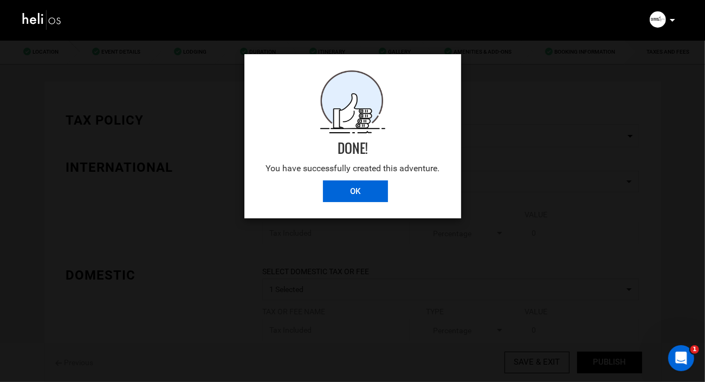
click at [357, 189] on input "OK" at bounding box center [355, 192] width 65 height 22
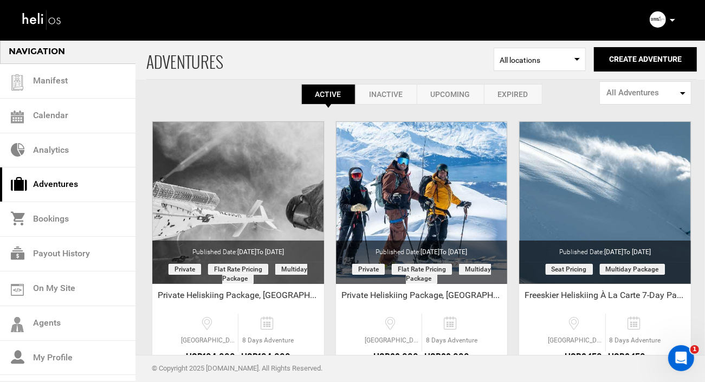
scroll to position [21, 0]
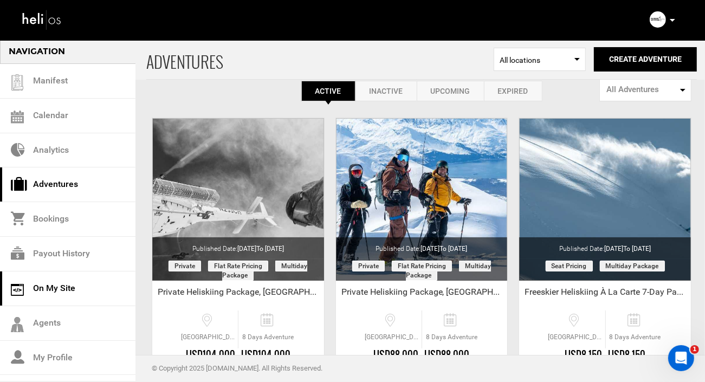
click at [40, 290] on link "On My Site" at bounding box center [68, 289] width 136 height 35
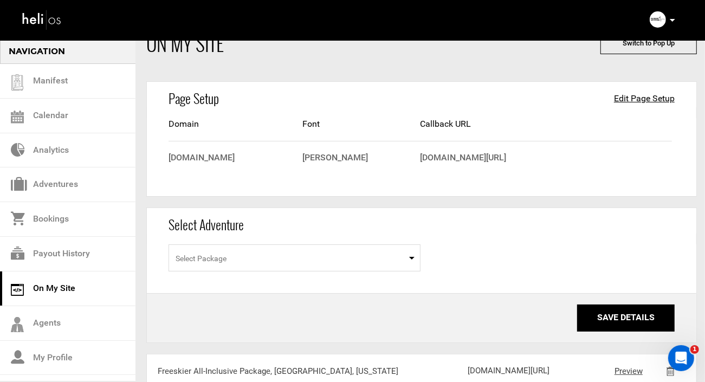
scroll to position [30, 0]
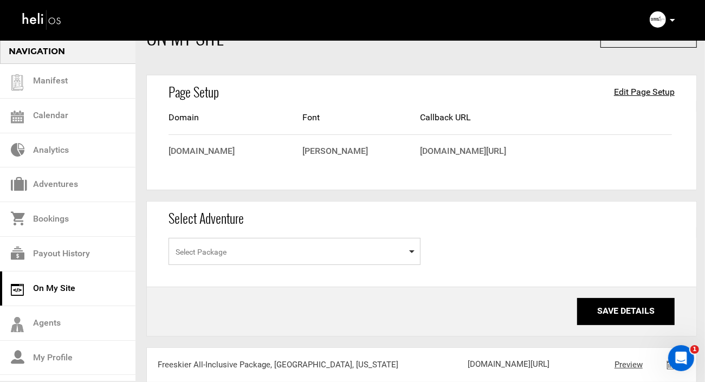
click at [245, 251] on span "Select Package" at bounding box center [295, 251] width 252 height 27
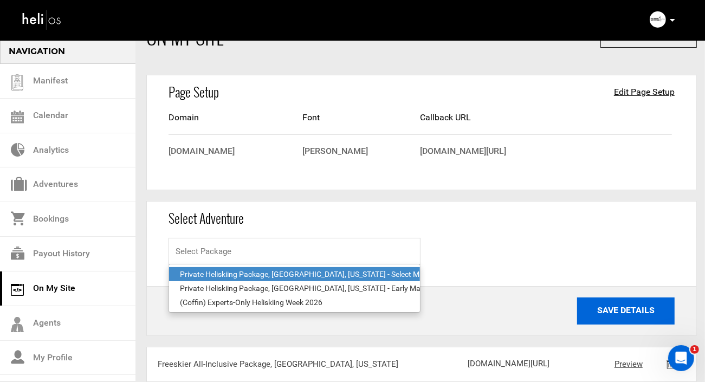
click at [619, 309] on button "Save Details" at bounding box center [626, 311] width 98 height 27
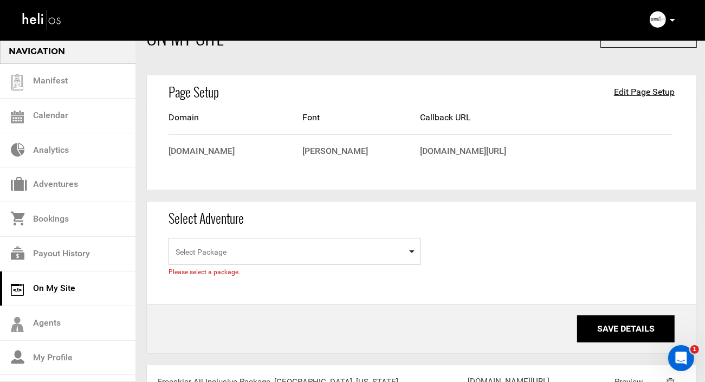
click at [326, 249] on span "Select Package" at bounding box center [295, 251] width 252 height 27
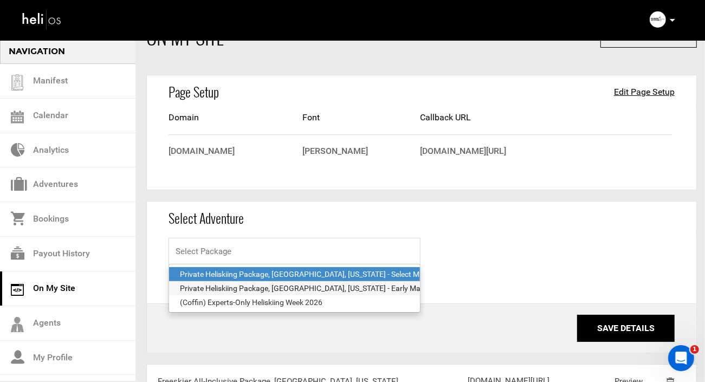
click at [315, 284] on div "Private Heliskiing Package, [GEOGRAPHIC_DATA], [US_STATE] - Early March Special" at bounding box center [294, 288] width 229 height 11
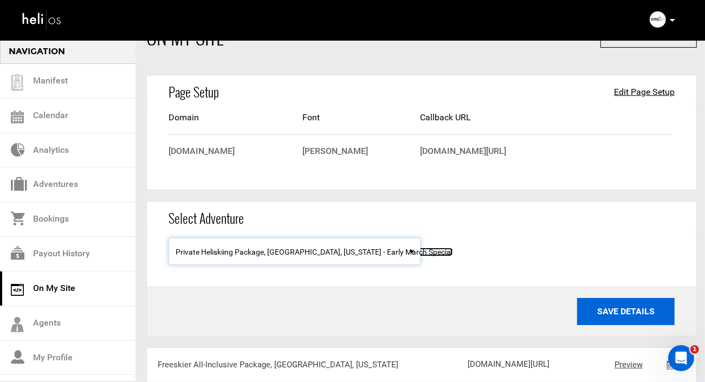
click at [620, 317] on button "Save Details" at bounding box center [626, 311] width 98 height 27
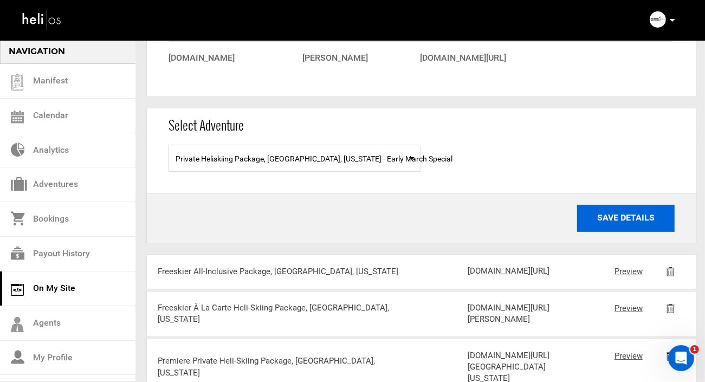
scroll to position [139, 0]
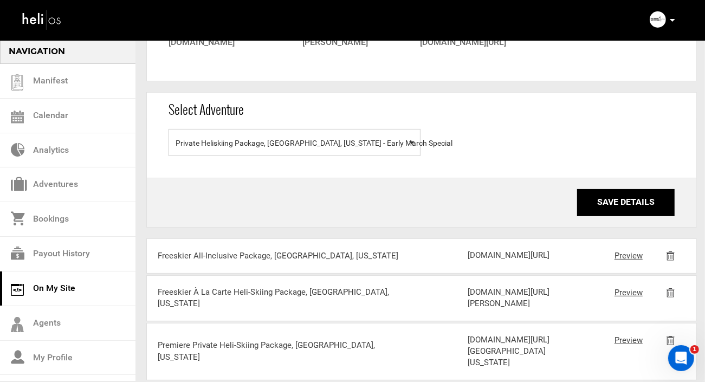
click at [368, 139] on span "Private Heliskiing Package, [GEOGRAPHIC_DATA], [US_STATE] - Early March Special" at bounding box center [295, 143] width 238 height 21
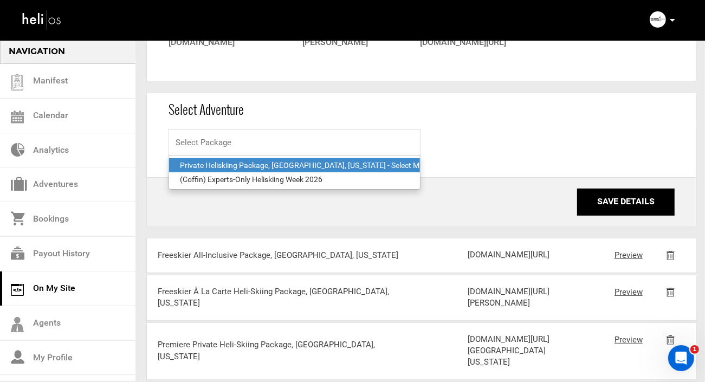
click at [353, 165] on div "Private Heliskiing Package, [GEOGRAPHIC_DATA], [US_STATE] - Select March & Apri…" at bounding box center [294, 165] width 229 height 11
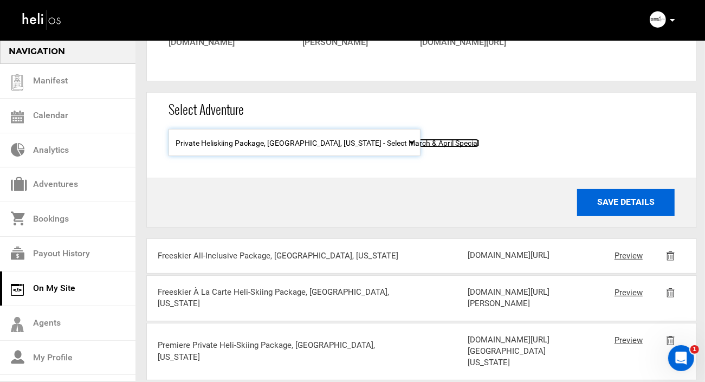
click at [626, 202] on button "Save Details" at bounding box center [626, 202] width 98 height 27
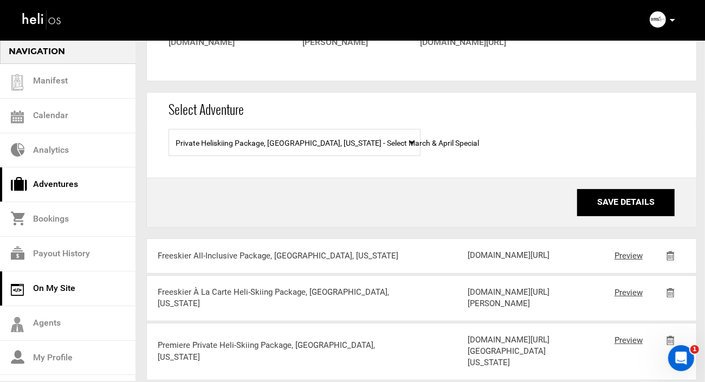
click at [48, 181] on link "Adventures" at bounding box center [68, 185] width 136 height 35
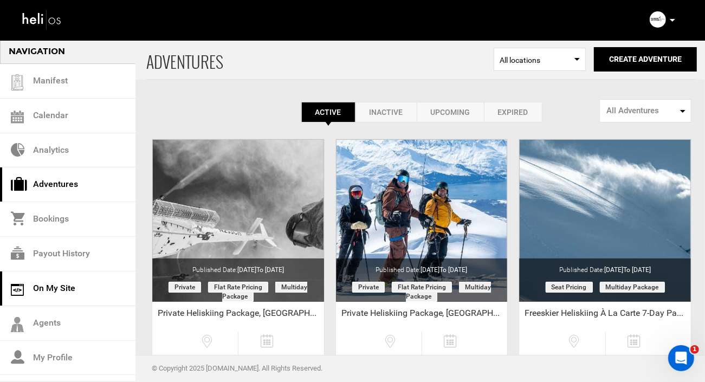
click at [46, 287] on link "On My Site" at bounding box center [68, 289] width 136 height 35
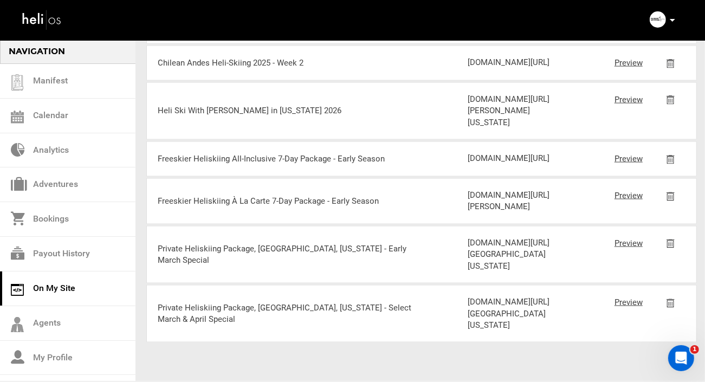
scroll to position [1873, 0]
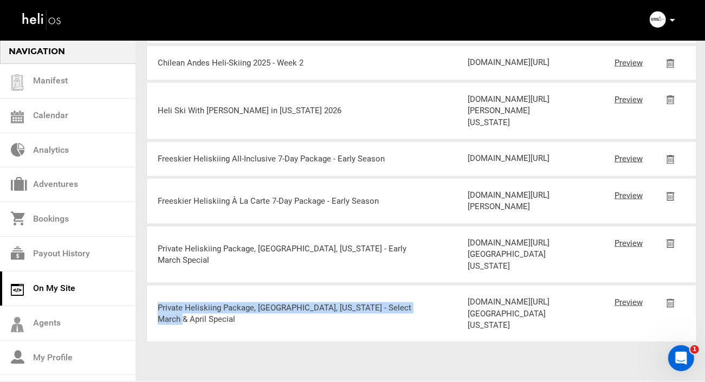
drag, startPoint x: 186, startPoint y: 297, endPoint x: 159, endPoint y: 288, distance: 28.8
click at [159, 302] on div "Private Heliskiing Package, [GEOGRAPHIC_DATA], [US_STATE] - Select March & Apri…" at bounding box center [287, 313] width 259 height 23
copy div "Private Heliskiing Package, [GEOGRAPHIC_DATA], [US_STATE] - Select March & Apri…"
drag, startPoint x: 539, startPoint y: 325, endPoint x: 469, endPoint y: 261, distance: 95.2
click at [469, 297] on div "[DOMAIN_NAME][URL][GEOGRAPHIC_DATA][US_STATE]" at bounding box center [520, 314] width 104 height 35
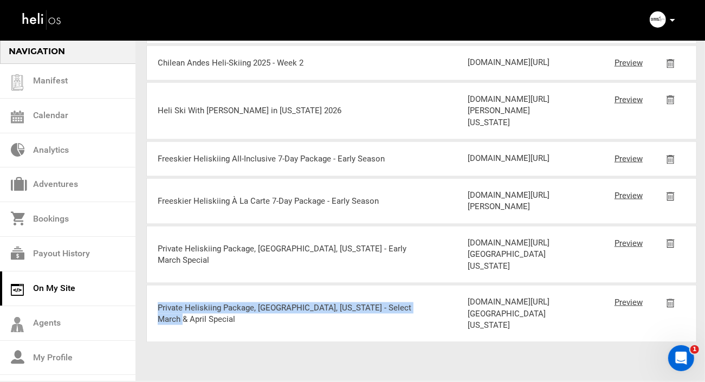
copy div "[DOMAIN_NAME][URL][GEOGRAPHIC_DATA][US_STATE]"
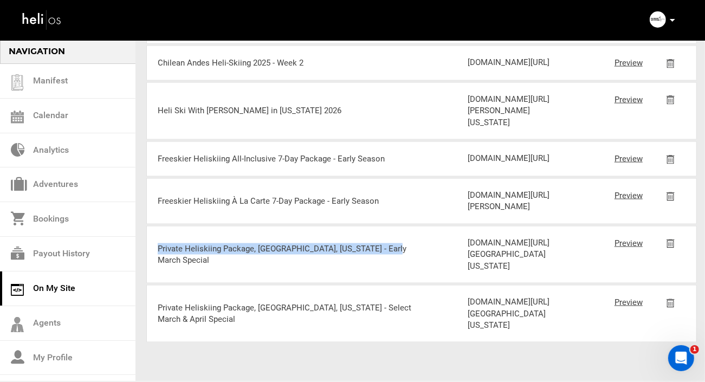
drag, startPoint x: 389, startPoint y: 183, endPoint x: 158, endPoint y: 187, distance: 231.5
click at [158, 243] on div "Private Heliskiing Package, [GEOGRAPHIC_DATA], [US_STATE] - Early March Special" at bounding box center [287, 254] width 259 height 23
copy div "Private Heliskiing Package, [GEOGRAPHIC_DATA], [US_STATE] - Early March Special"
drag, startPoint x: 540, startPoint y: 221, endPoint x: 468, endPoint y: 152, distance: 99.3
click at [468, 237] on div "[DOMAIN_NAME][URL][GEOGRAPHIC_DATA][US_STATE]" at bounding box center [520, 254] width 104 height 35
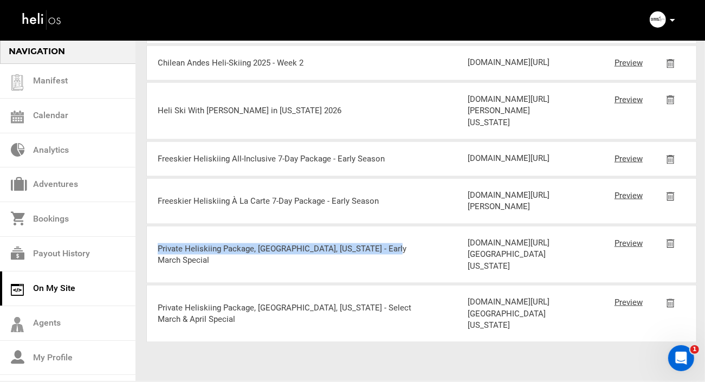
copy div "[DOMAIN_NAME][URL][GEOGRAPHIC_DATA][US_STATE]"
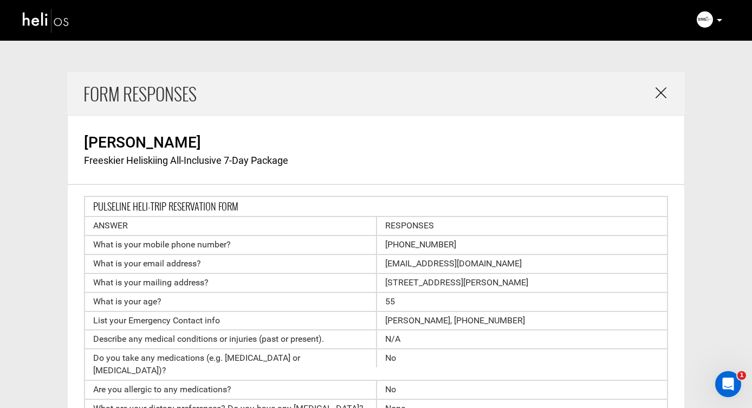
click at [661, 101] on link at bounding box center [662, 93] width 13 height 17
